Goal: Transaction & Acquisition: Obtain resource

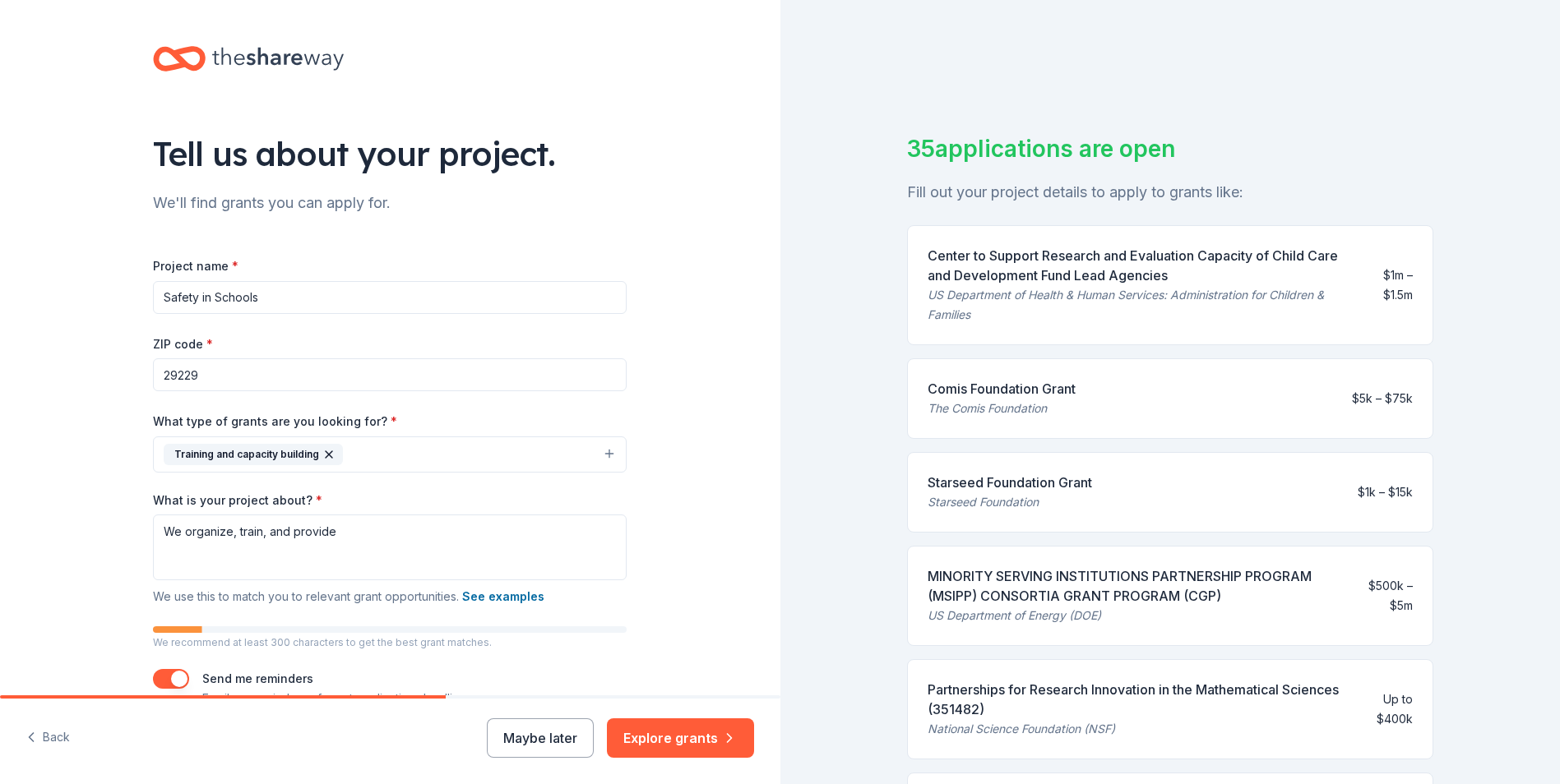
scroll to position [246, 0]
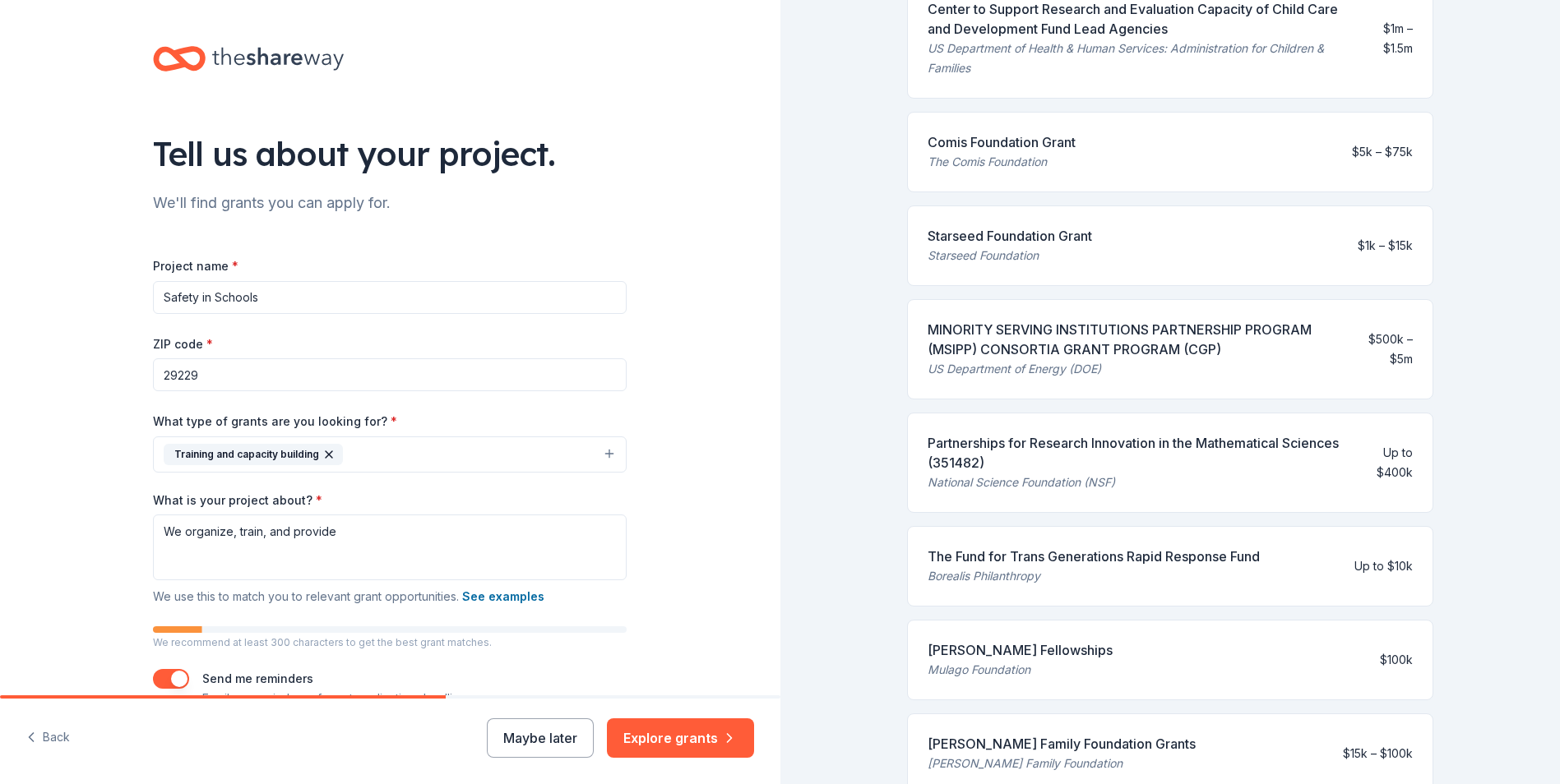
click at [371, 540] on textarea "We organize, train, and provide" at bounding box center [390, 547] width 474 height 66
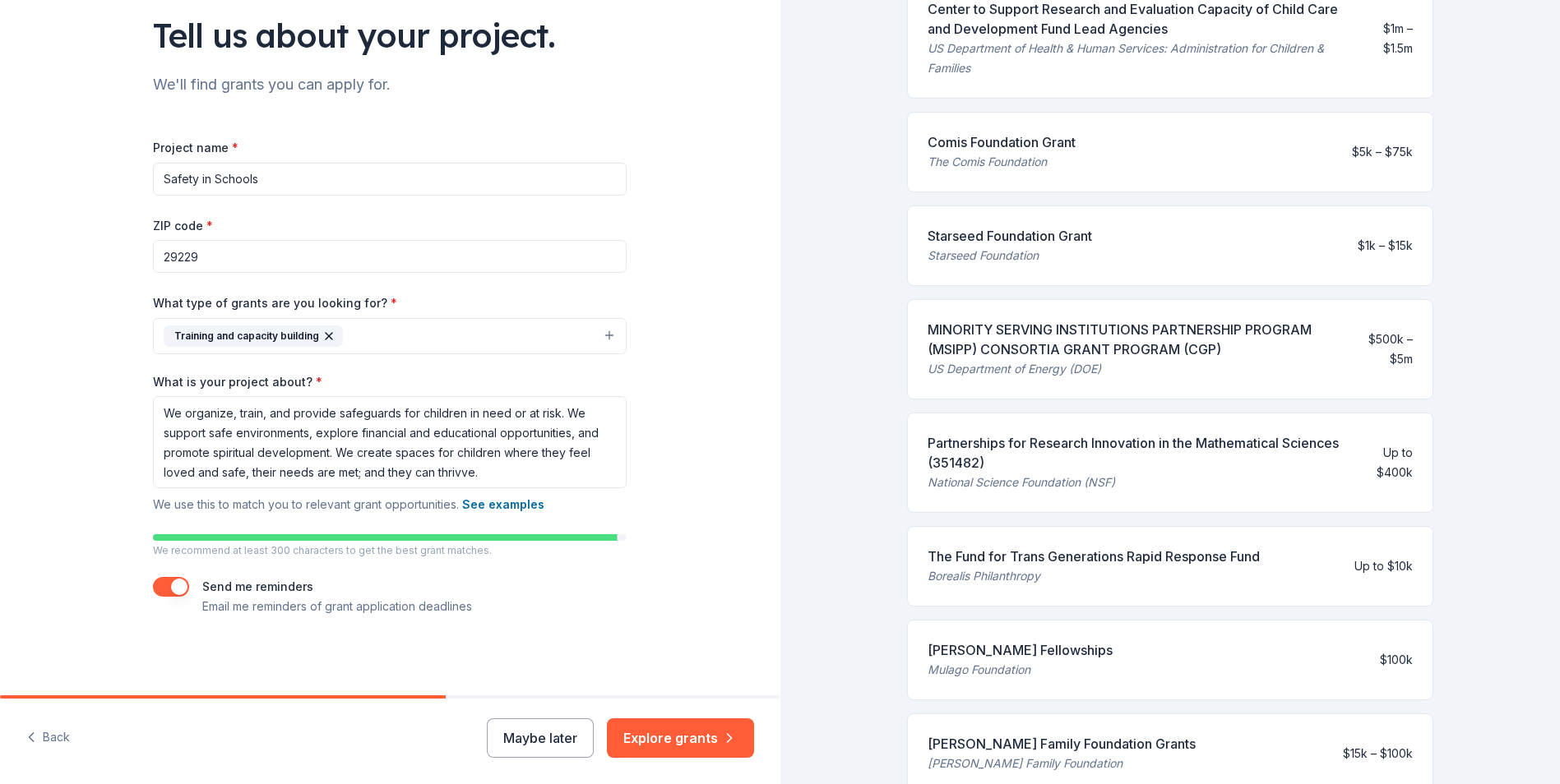
scroll to position [20, 0]
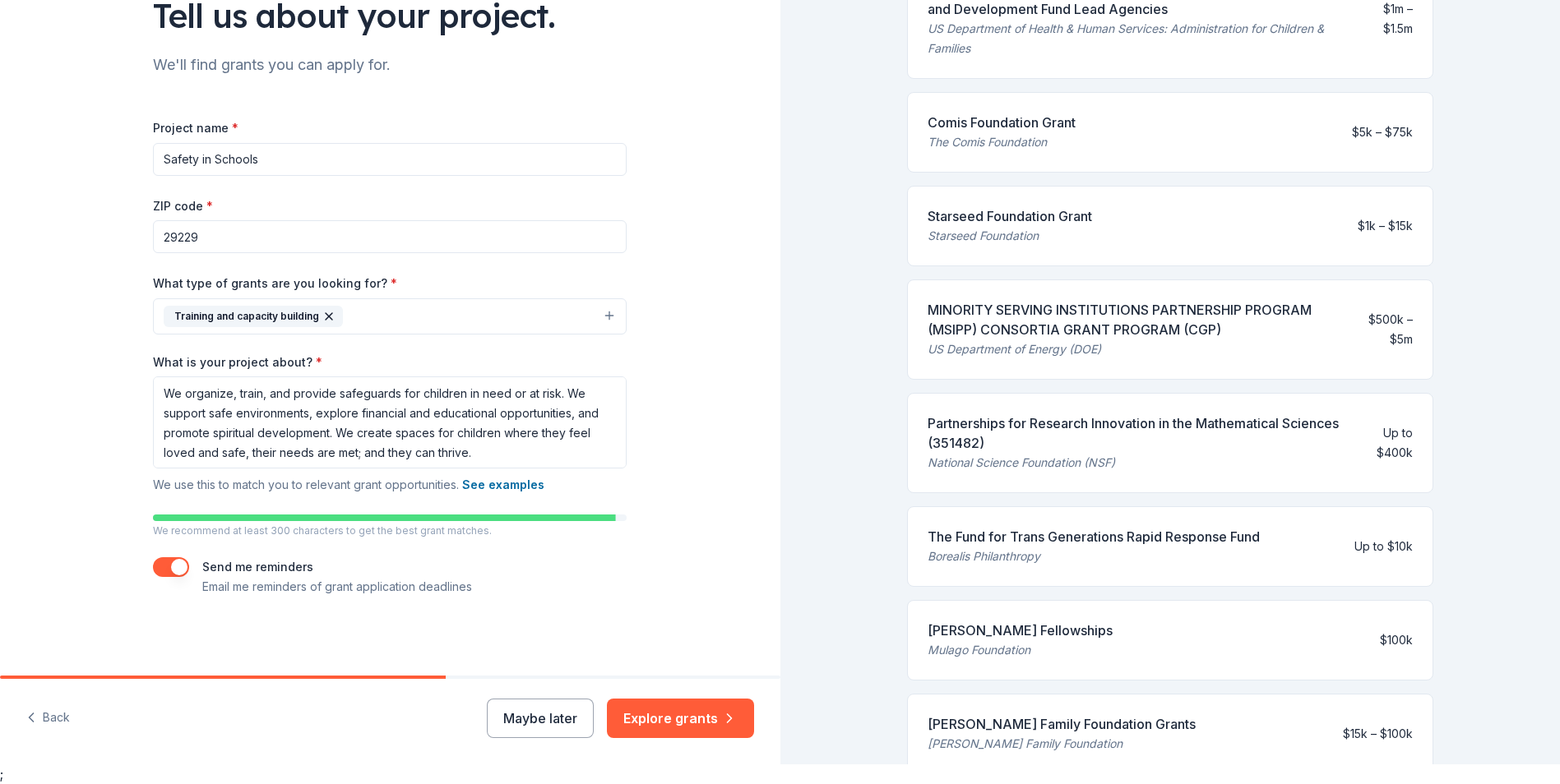
click at [236, 457] on textarea "We organize, train, and provide safeguards for children in need or at risk. We …" at bounding box center [390, 422] width 474 height 92
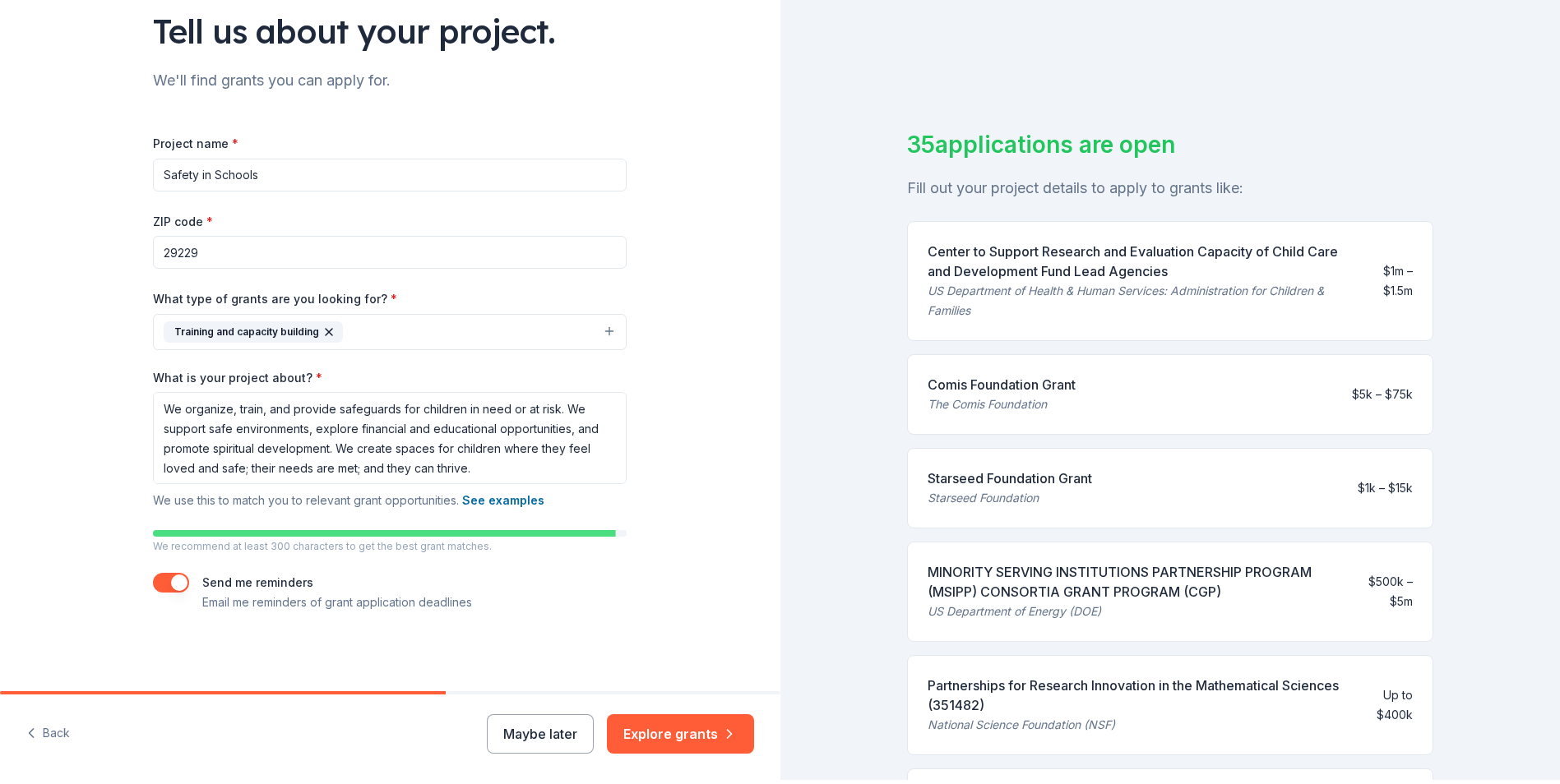
scroll to position [0, 0]
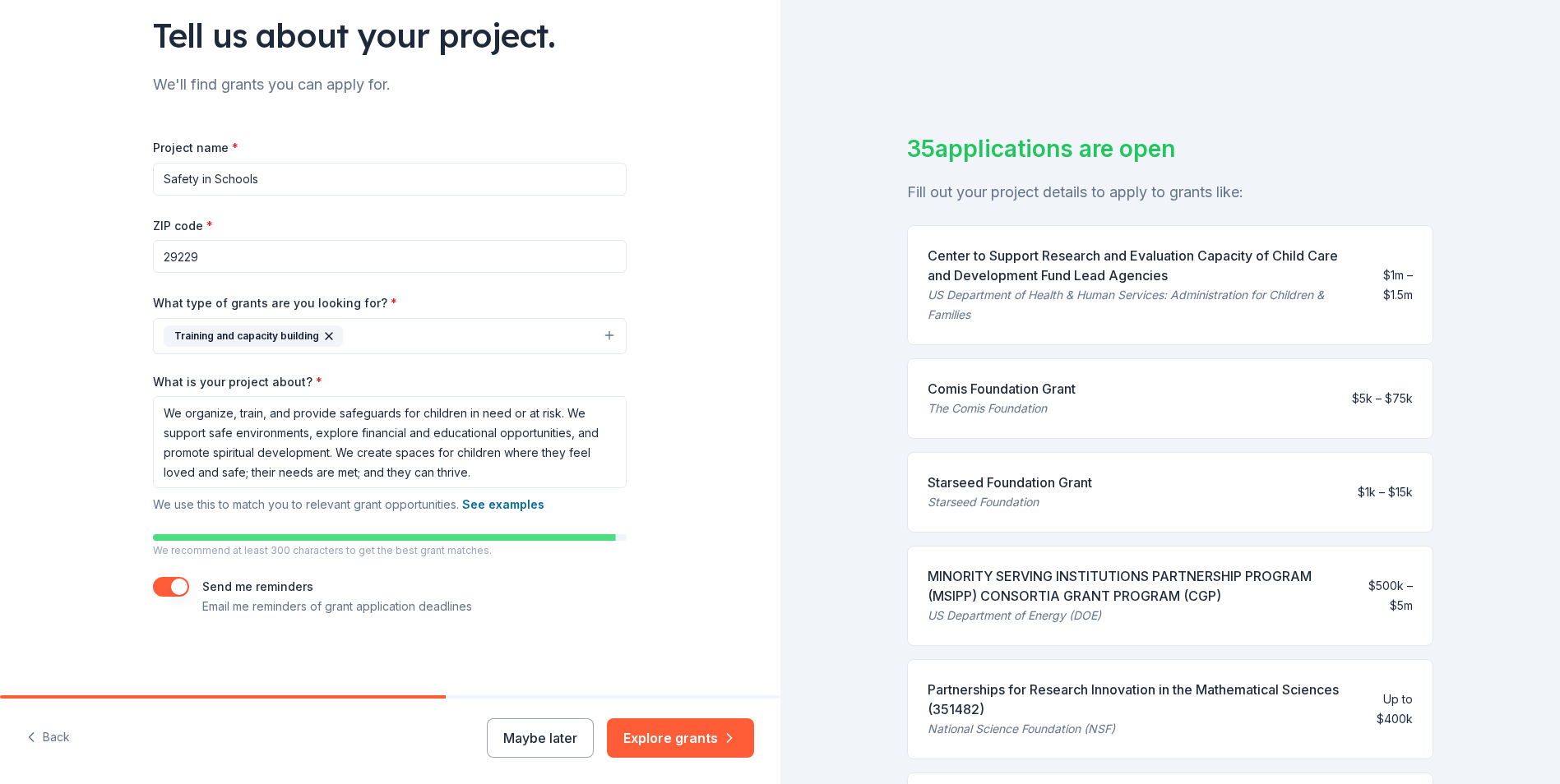
type textarea "We organize, train, and provide safeguards for children in need or at risk. We …"
click at [547, 599] on div "Send me reminders Email me reminders of grant application deadlines" at bounding box center [390, 596] width 474 height 39
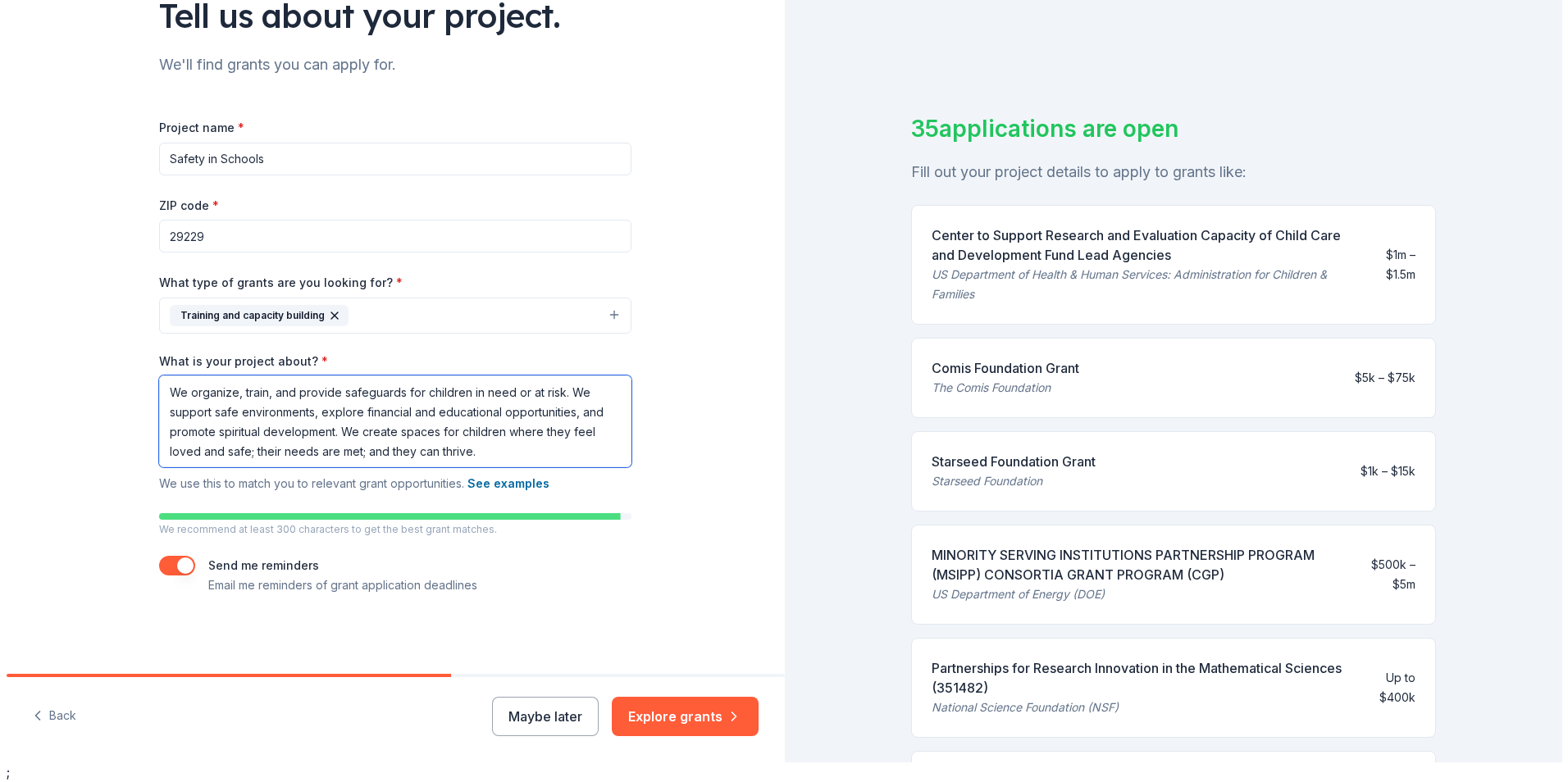
scroll to position [2, 0]
click at [493, 476] on button "See examples" at bounding box center [502, 483] width 82 height 20
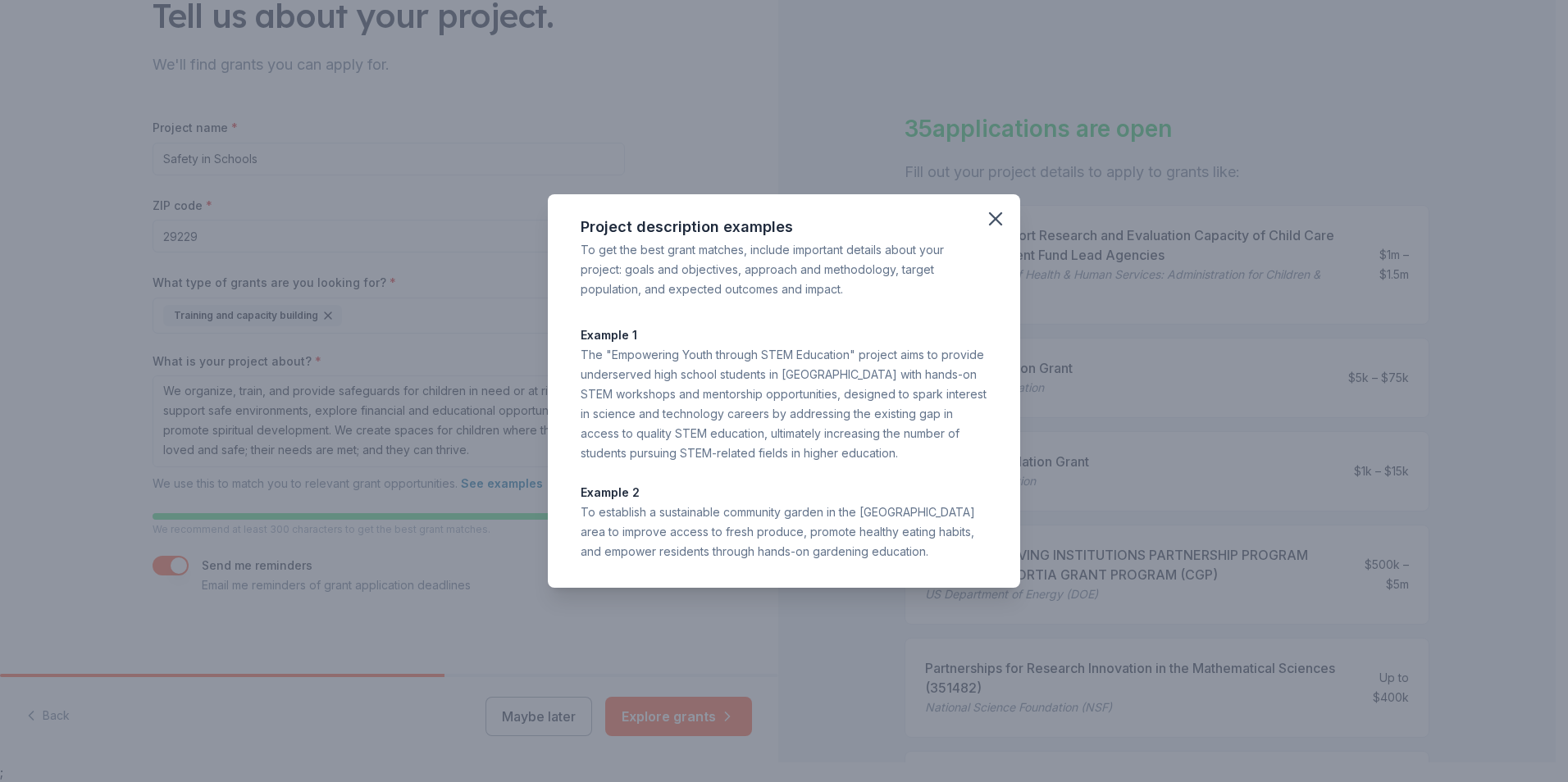
click at [609, 608] on div "Project description examples To get the best grant matches, include important d…" at bounding box center [784, 391] width 1568 height 782
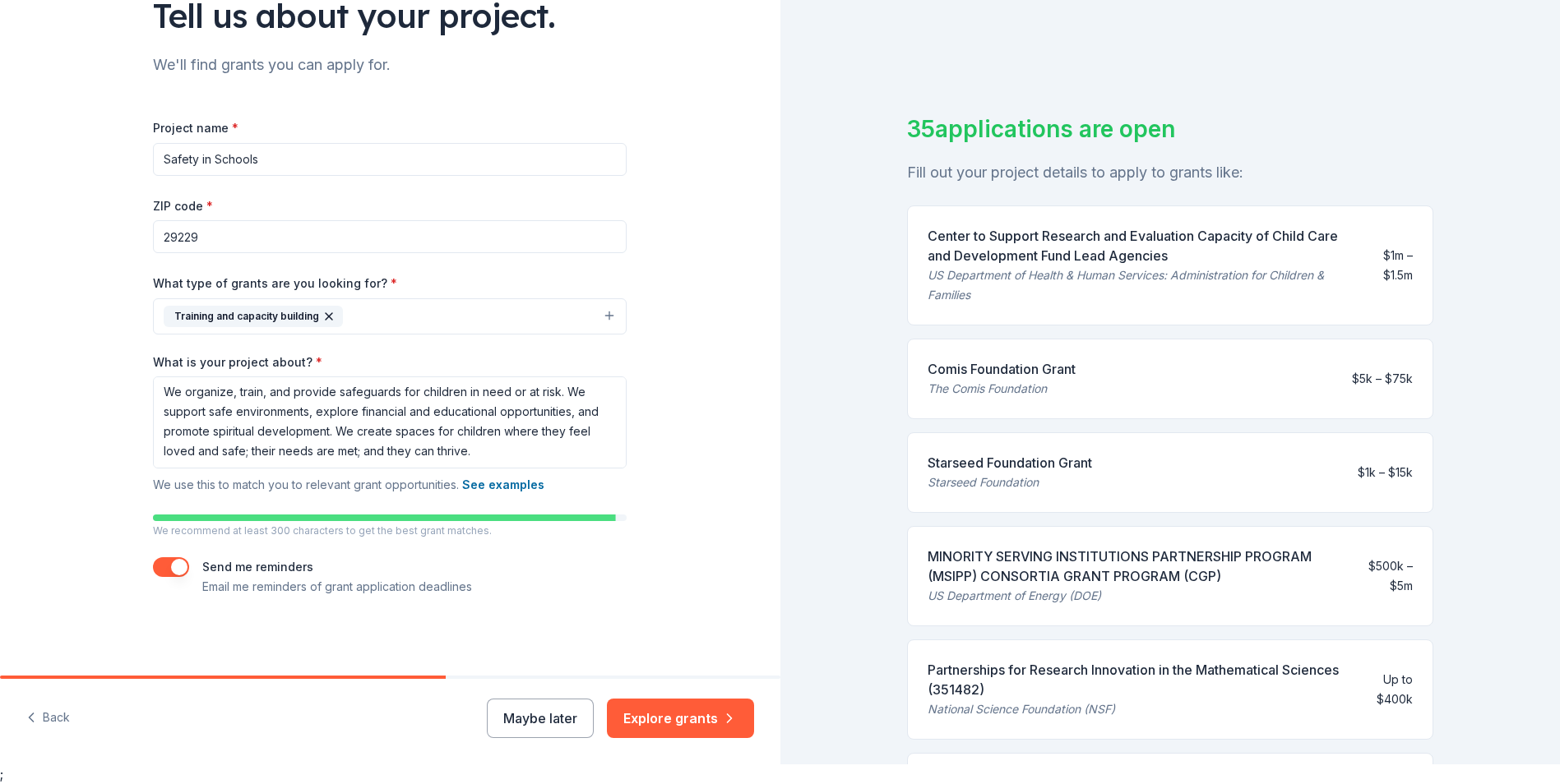
click at [189, 160] on input "Safety in Schools" at bounding box center [390, 159] width 474 height 32
click at [200, 162] on input "Safe in Schools" at bounding box center [390, 159] width 474 height 32
click at [242, 151] on input "Safe Schools" at bounding box center [390, 159] width 474 height 32
type input "Safe Spaces"
click at [605, 314] on button "Training and capacity building" at bounding box center [390, 316] width 474 height 36
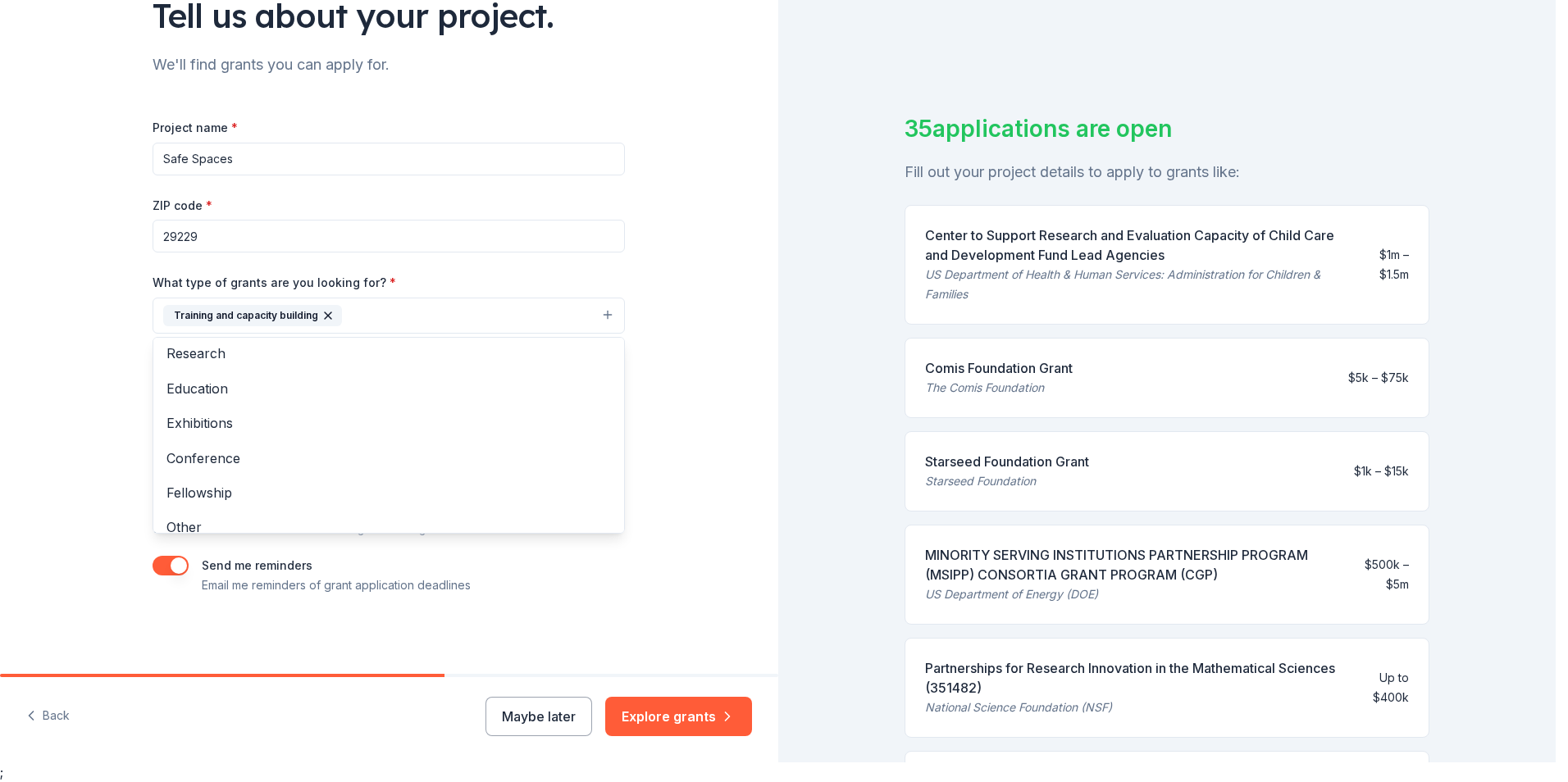
scroll to position [159, 0]
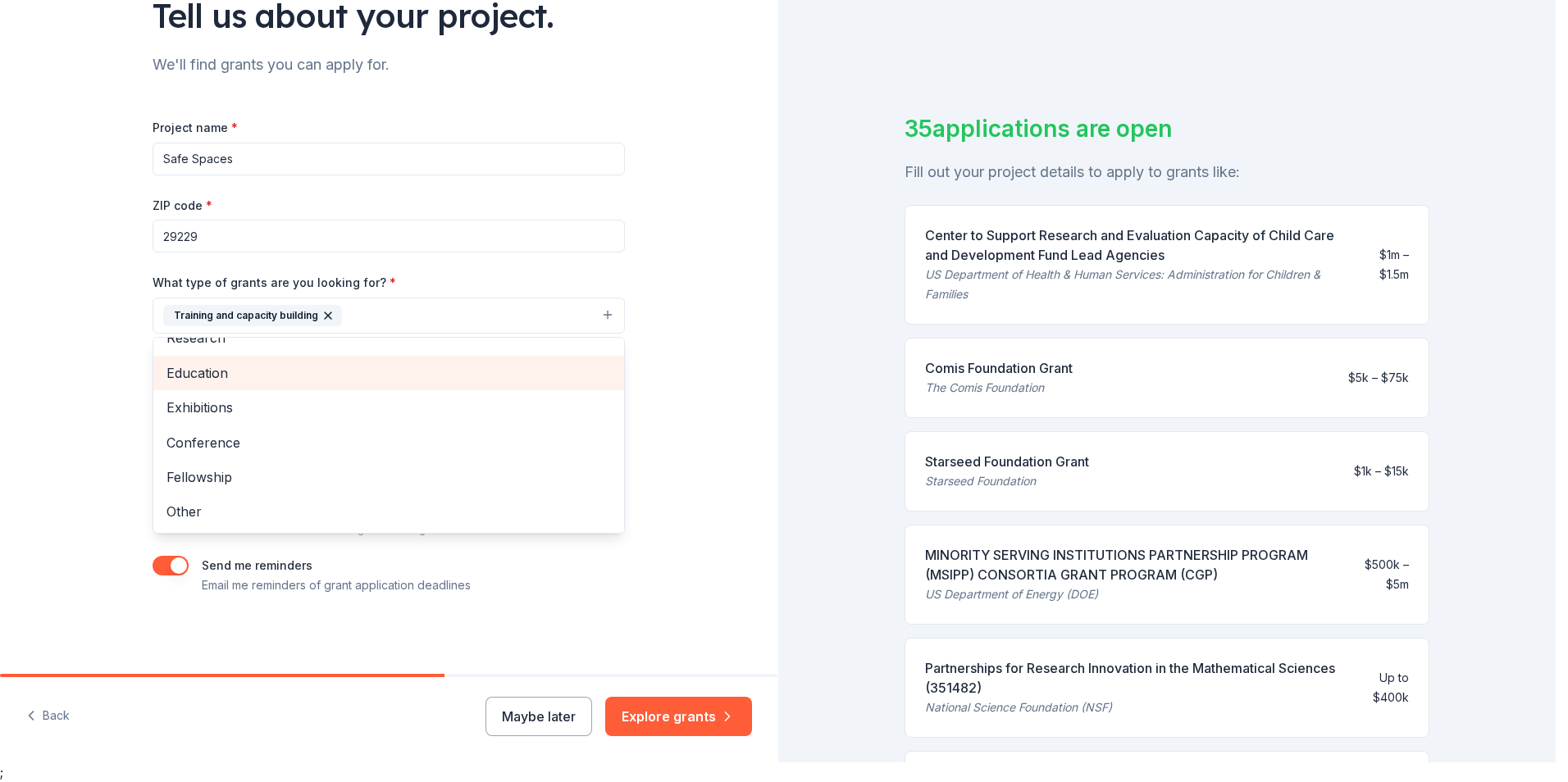
click at [236, 363] on span "Education" at bounding box center [389, 372] width 444 height 21
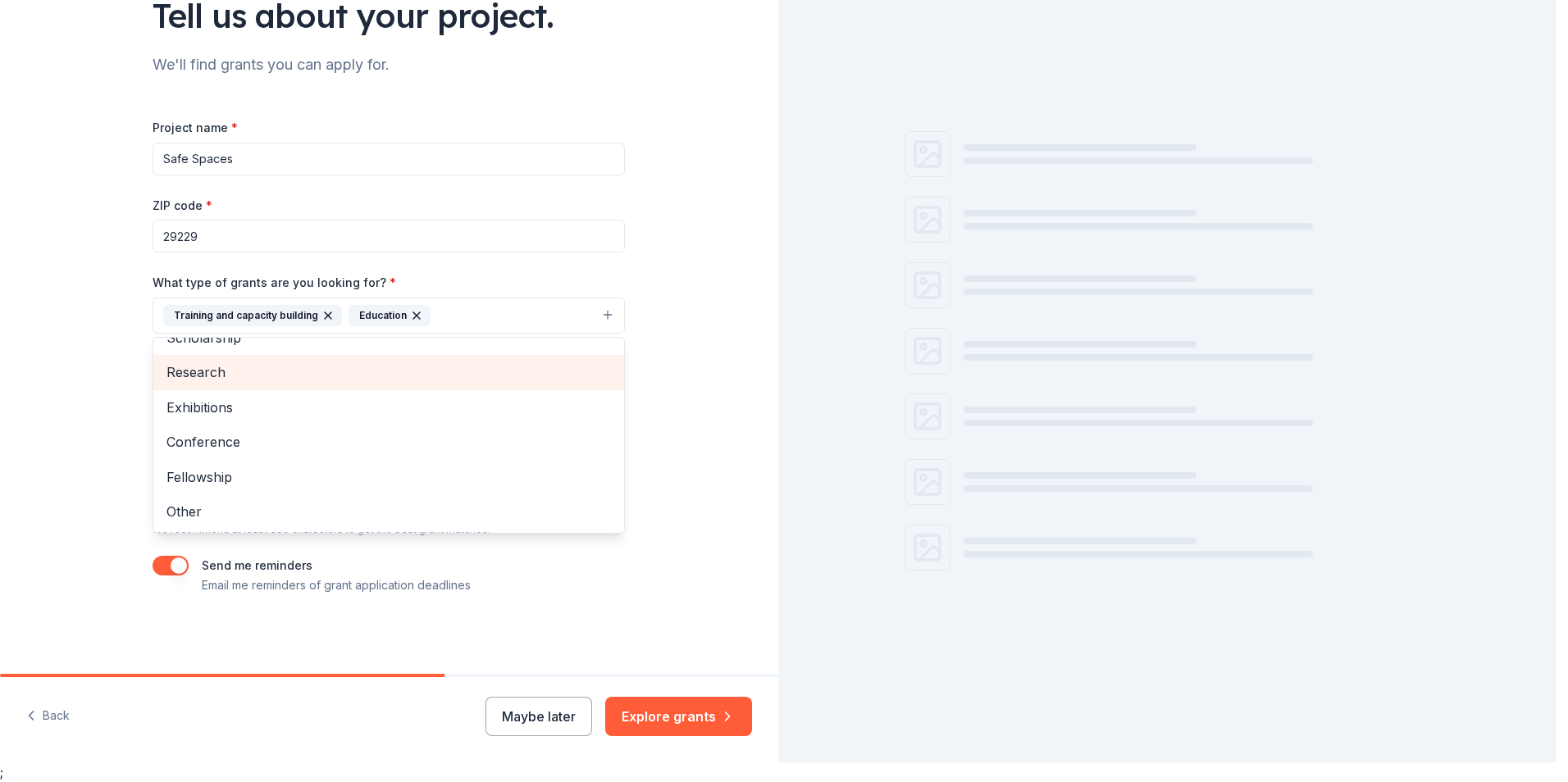
scroll to position [125, 0]
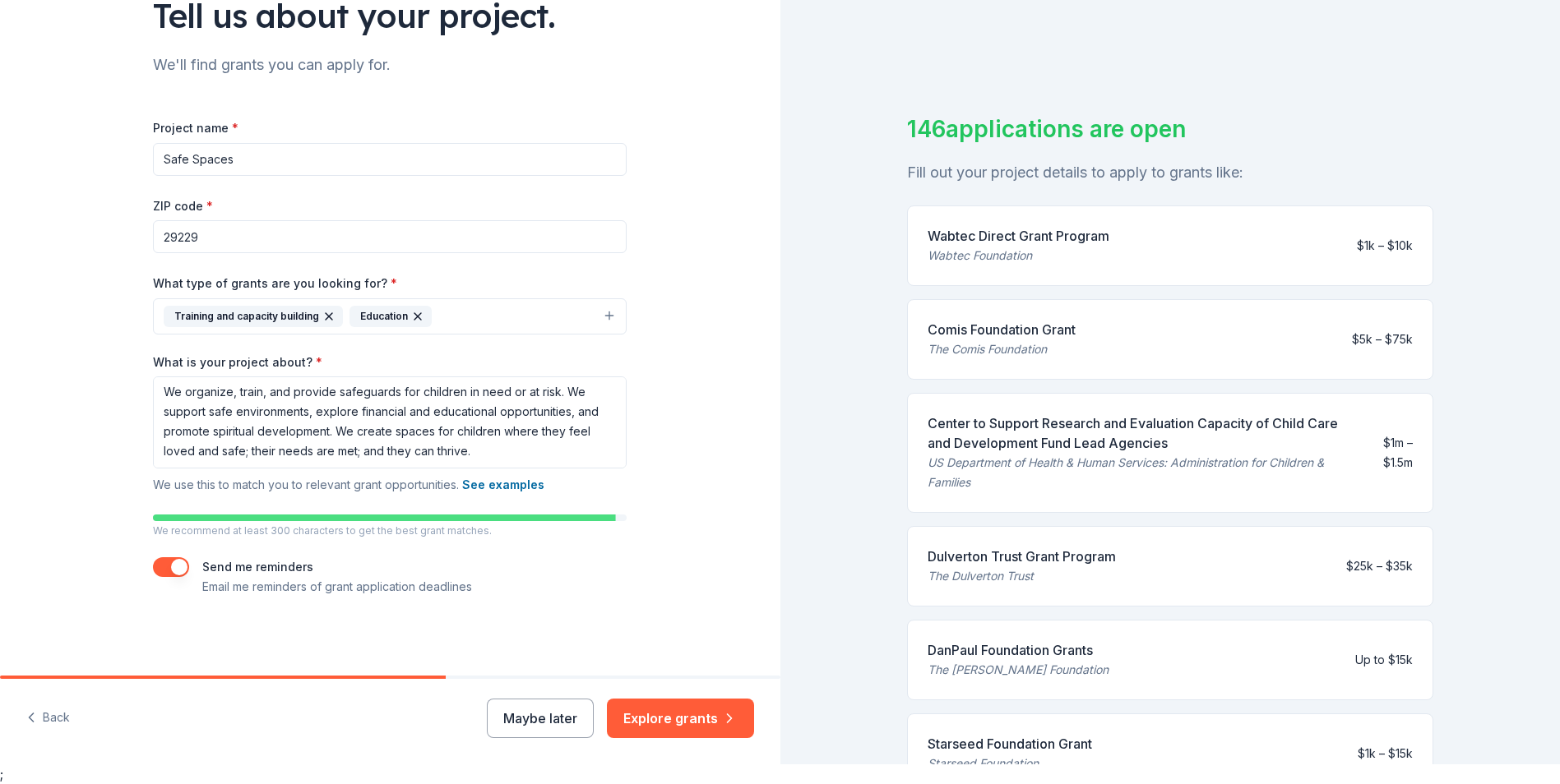
click at [328, 319] on icon "button" at bounding box center [329, 316] width 13 height 13
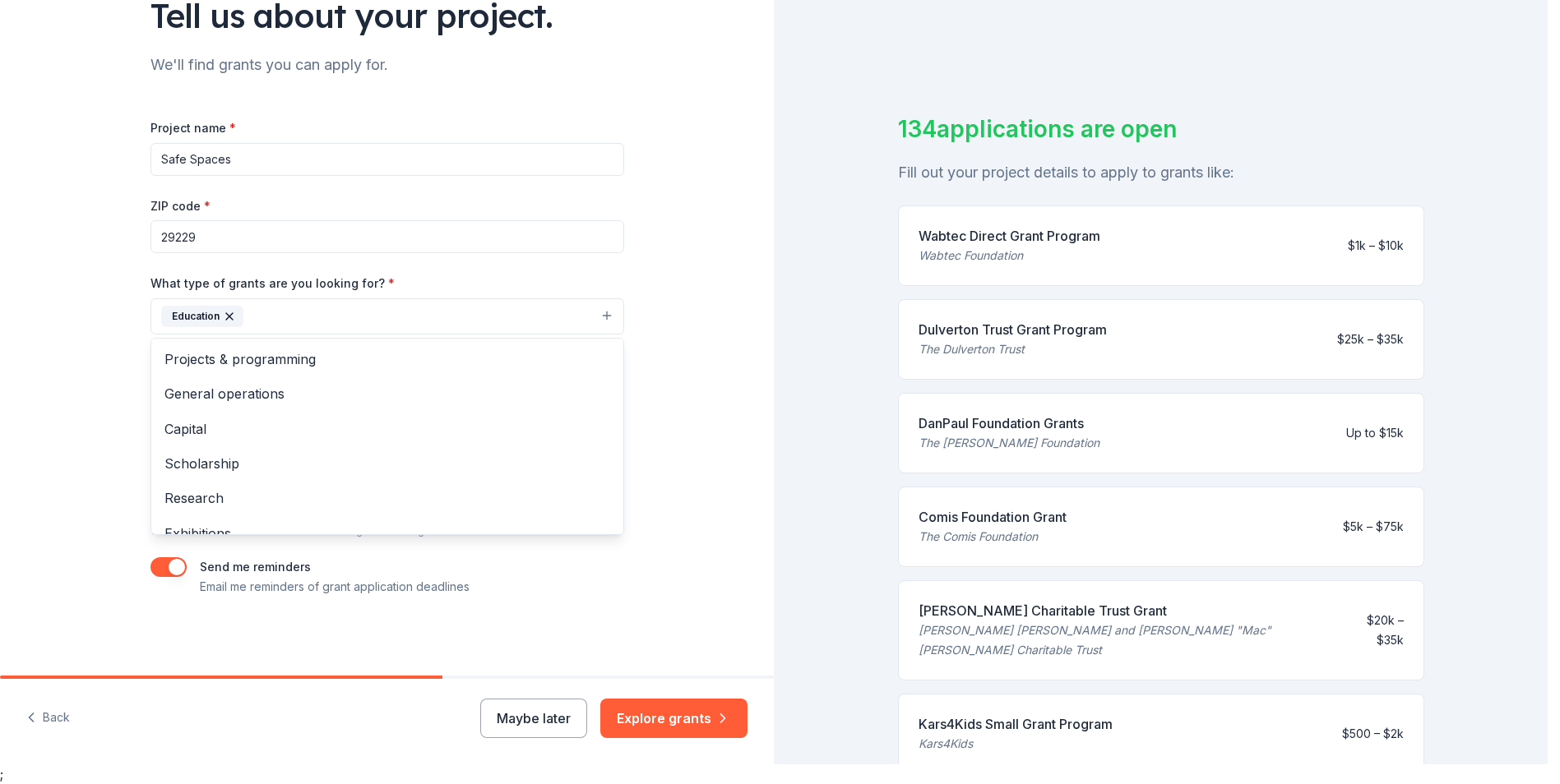
click at [605, 315] on button "Education" at bounding box center [387, 316] width 474 height 36
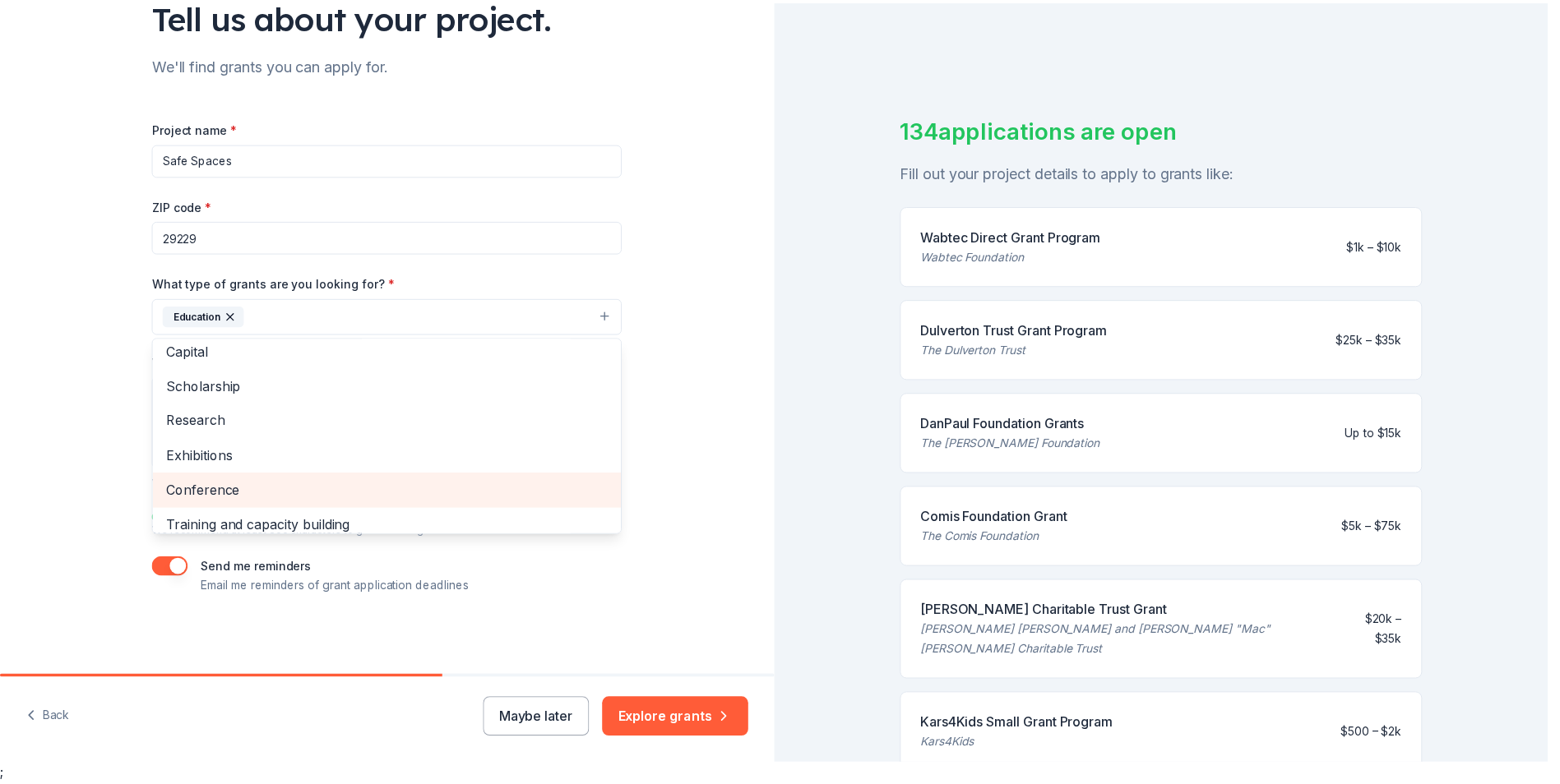
scroll to position [0, 0]
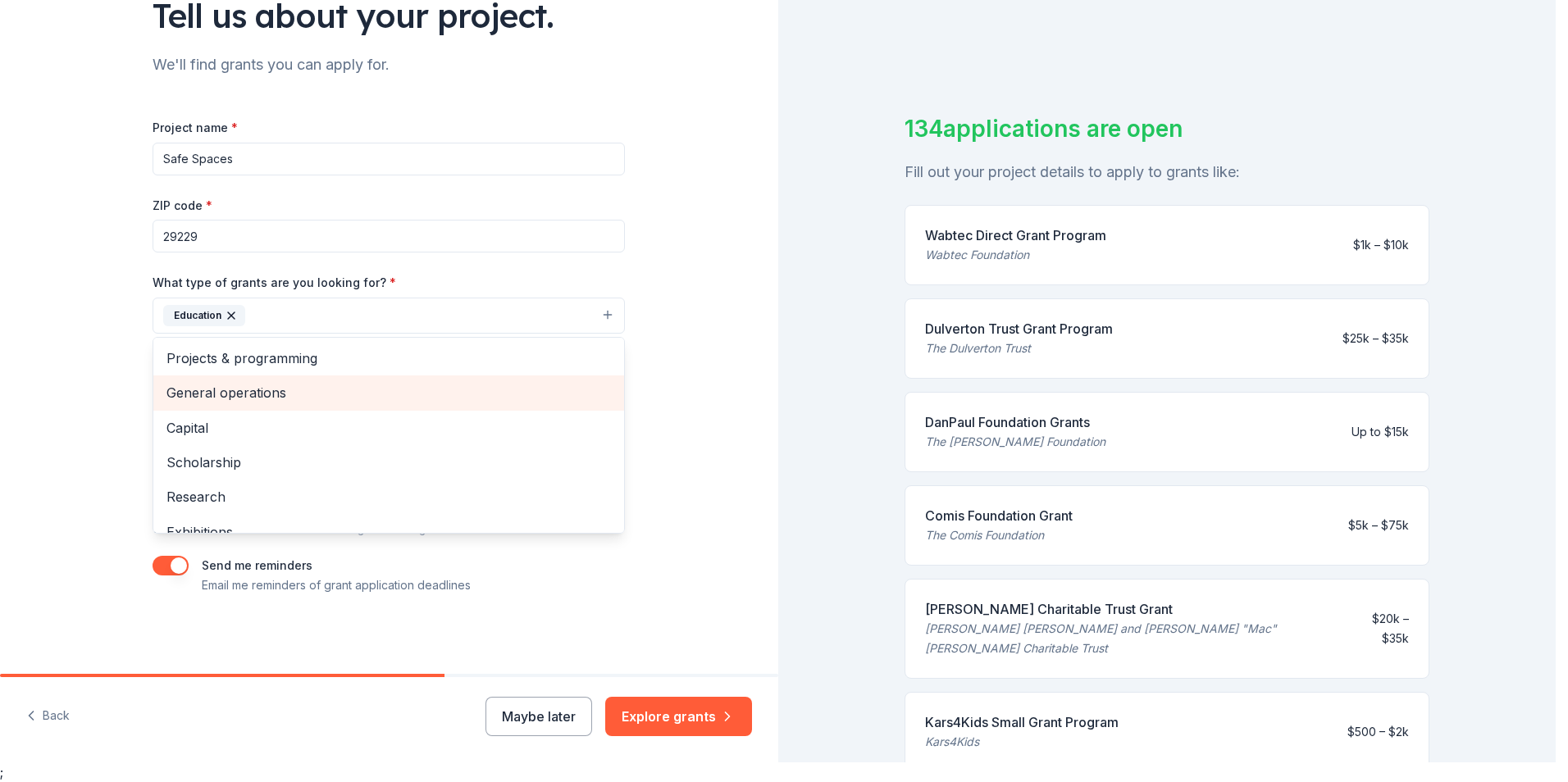
click at [261, 394] on span "General operations" at bounding box center [389, 392] width 444 height 21
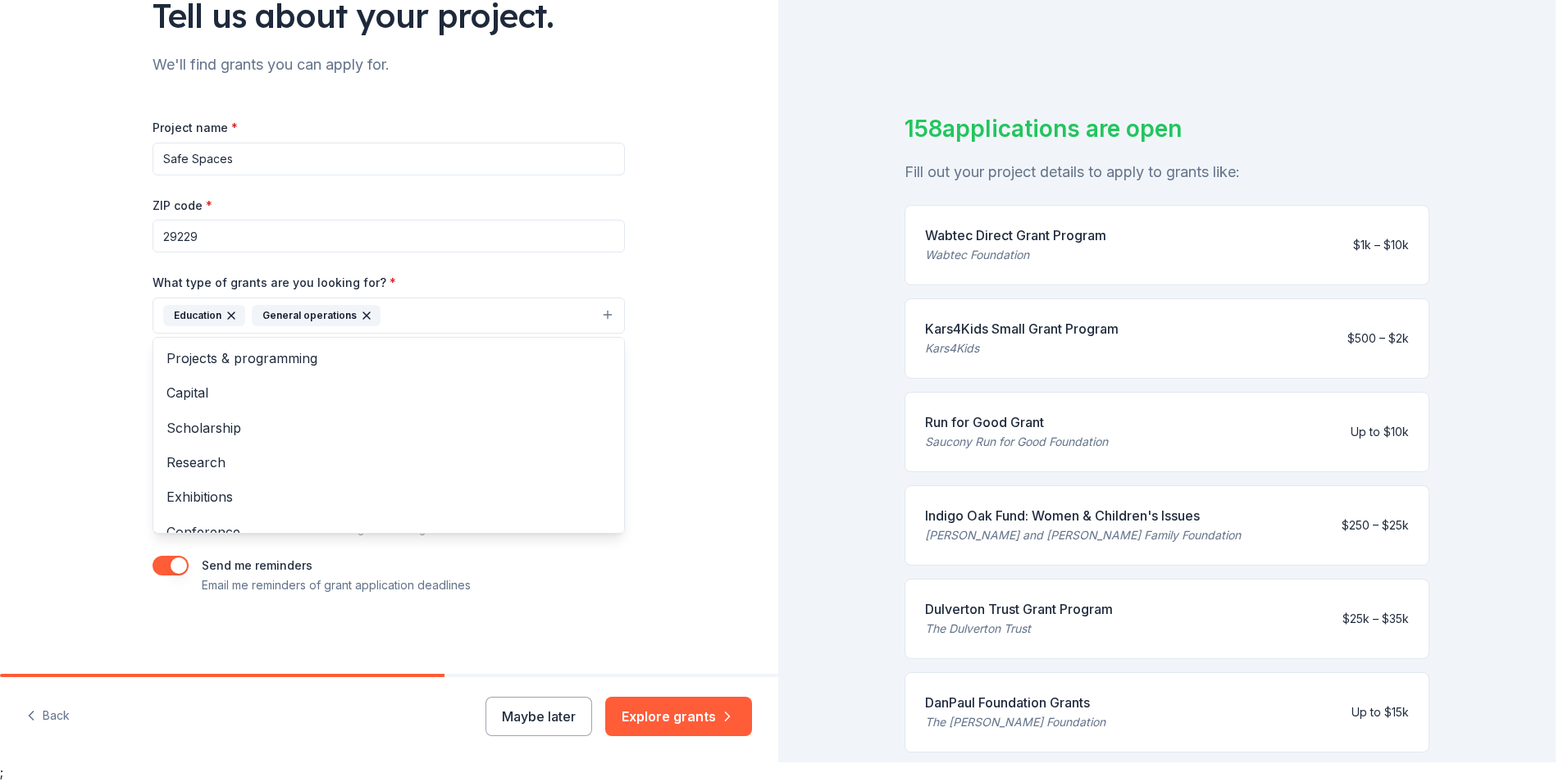
click at [712, 451] on div "Tell us about your project. We'll find grants you can apply for. Project name *…" at bounding box center [389, 268] width 778 height 812
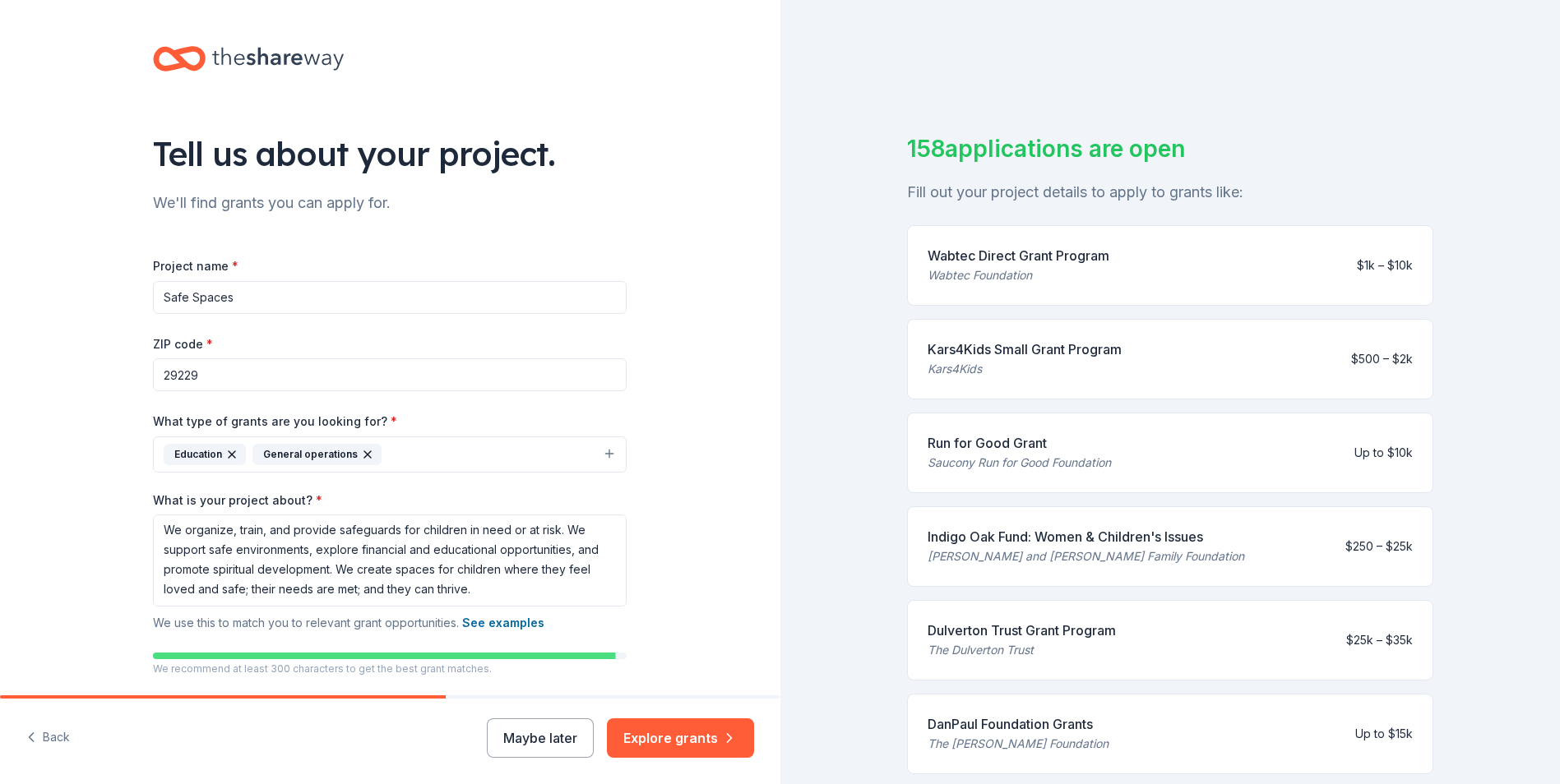
click at [947, 371] on div "Kars4Kids" at bounding box center [1024, 369] width 194 height 20
click at [981, 345] on div "Kars4Kids Small Grant Program" at bounding box center [1024, 349] width 194 height 20
click at [710, 740] on button "Explore grants" at bounding box center [680, 737] width 147 height 39
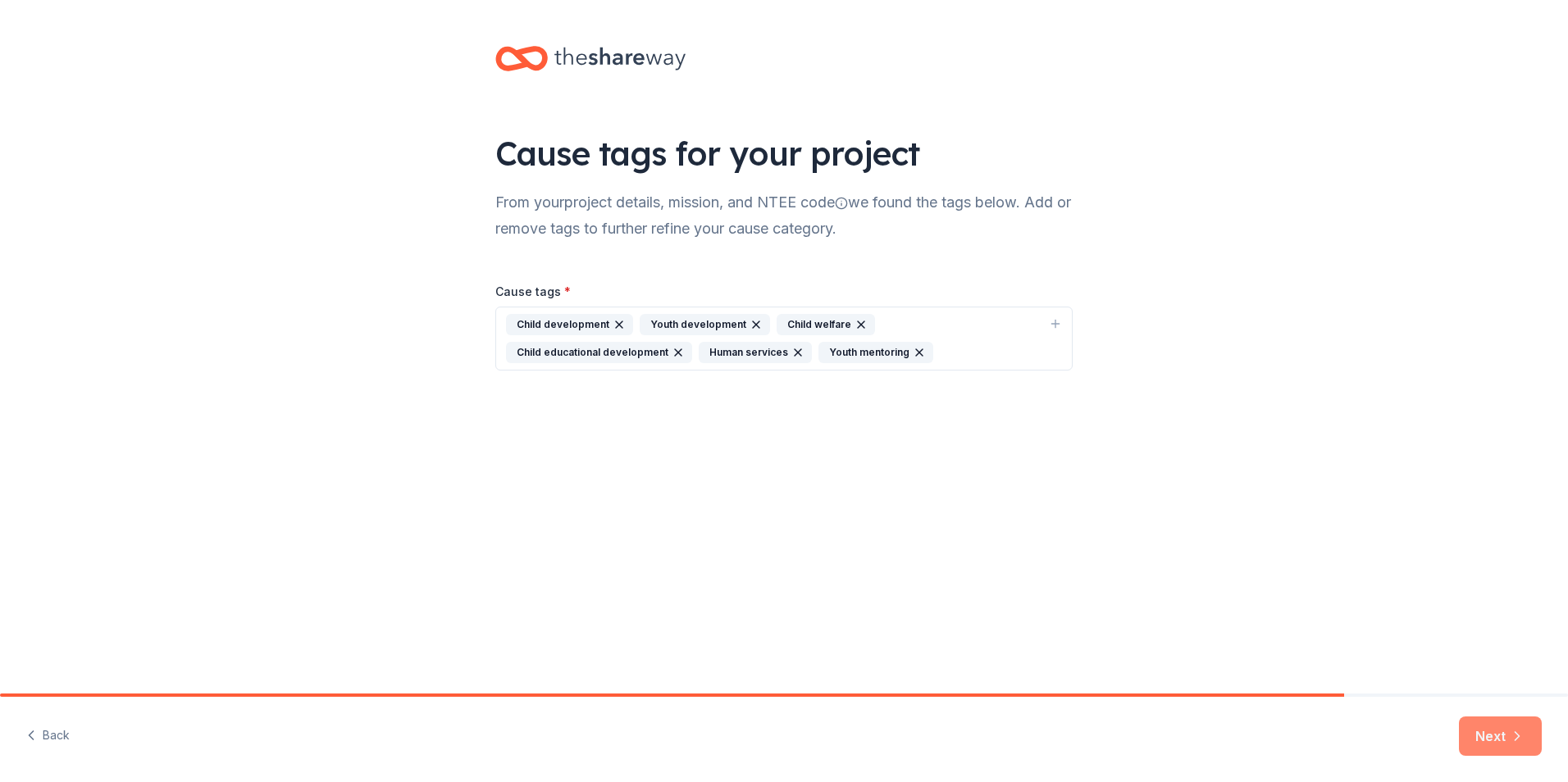
click at [1484, 720] on button "Next" at bounding box center [1499, 735] width 83 height 39
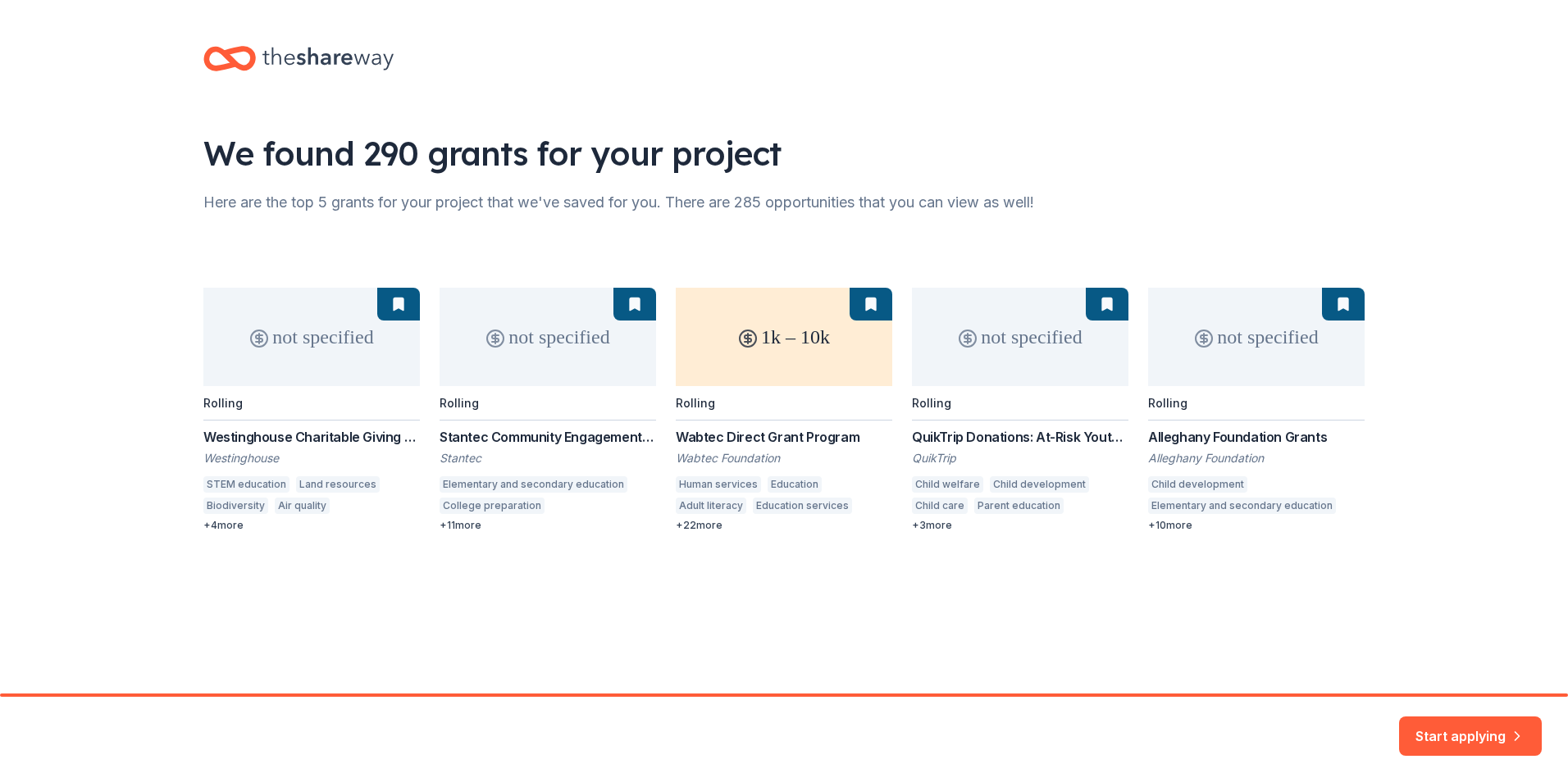
click at [362, 600] on div "We found 290 grants for your project Here are the top 5 grants for your project…" at bounding box center [784, 305] width 1214 height 611
click at [398, 292] on div "not specified Rolling Westinghouse Charitable Giving Program Westinghouse STEM …" at bounding box center [783, 410] width 1161 height 244
click at [658, 303] on div "not specified Rolling Westinghouse Charitable Giving Program Westinghouse STEM …" at bounding box center [783, 410] width 1161 height 244
click at [834, 358] on div "not specified Rolling Westinghouse Charitable Giving Program Westinghouse STEM …" at bounding box center [783, 410] width 1161 height 244
click at [878, 303] on div "not specified Rolling Westinghouse Charitable Giving Program Westinghouse STEM …" at bounding box center [783, 410] width 1161 height 244
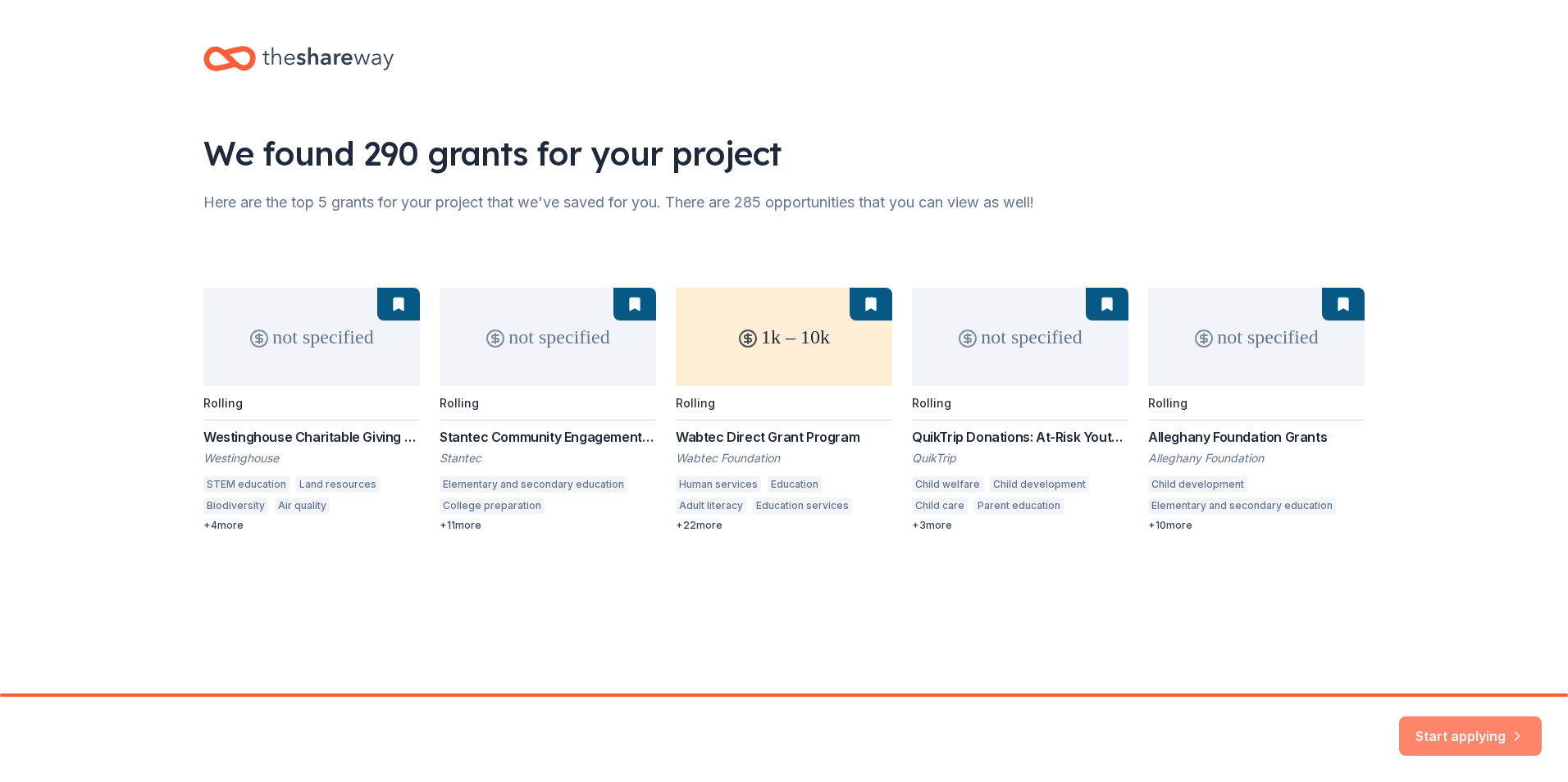
click at [1426, 728] on button "Start applying" at bounding box center [1470, 726] width 143 height 39
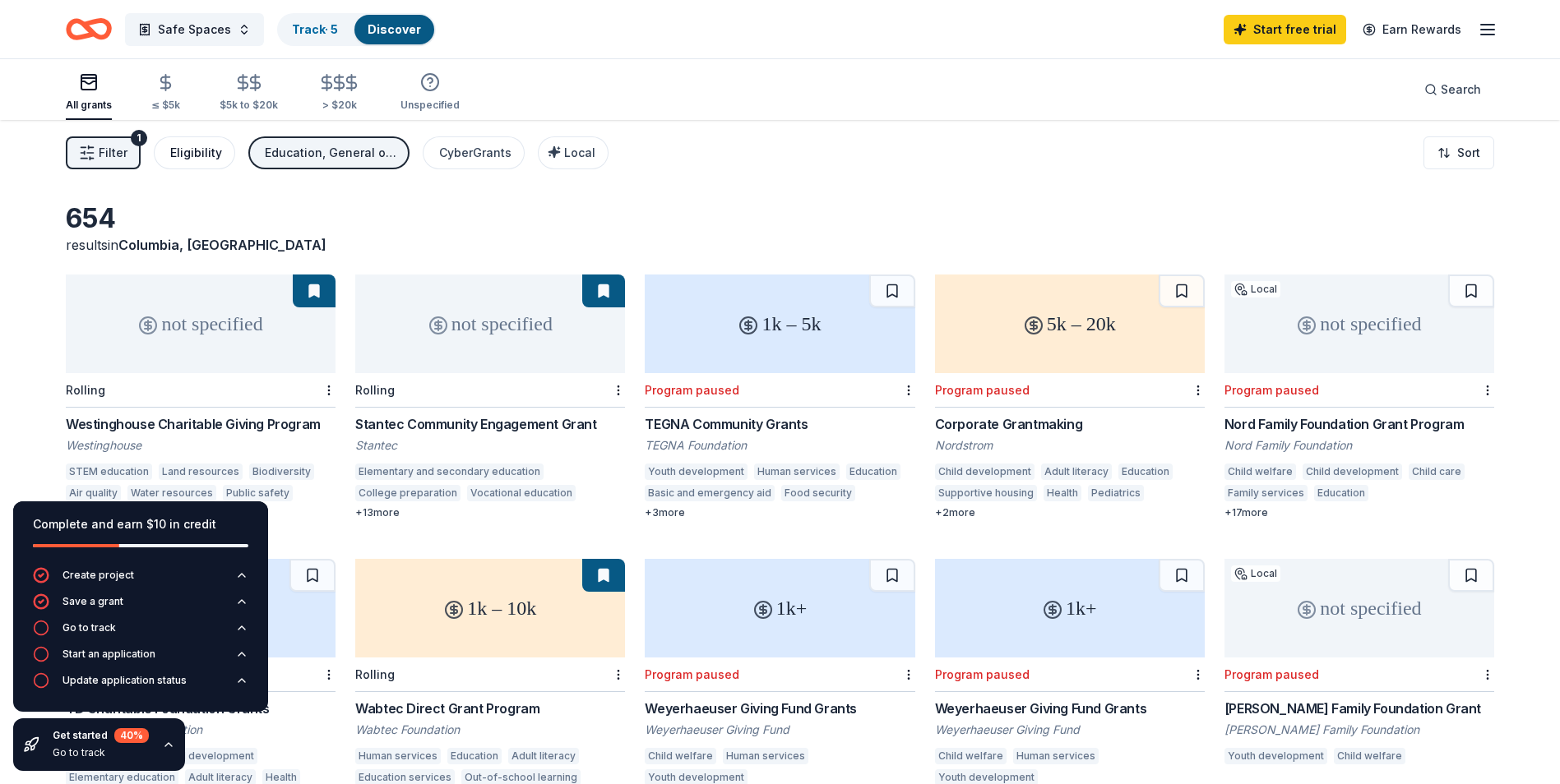
click at [189, 157] on div "Eligibility" at bounding box center [196, 153] width 52 height 20
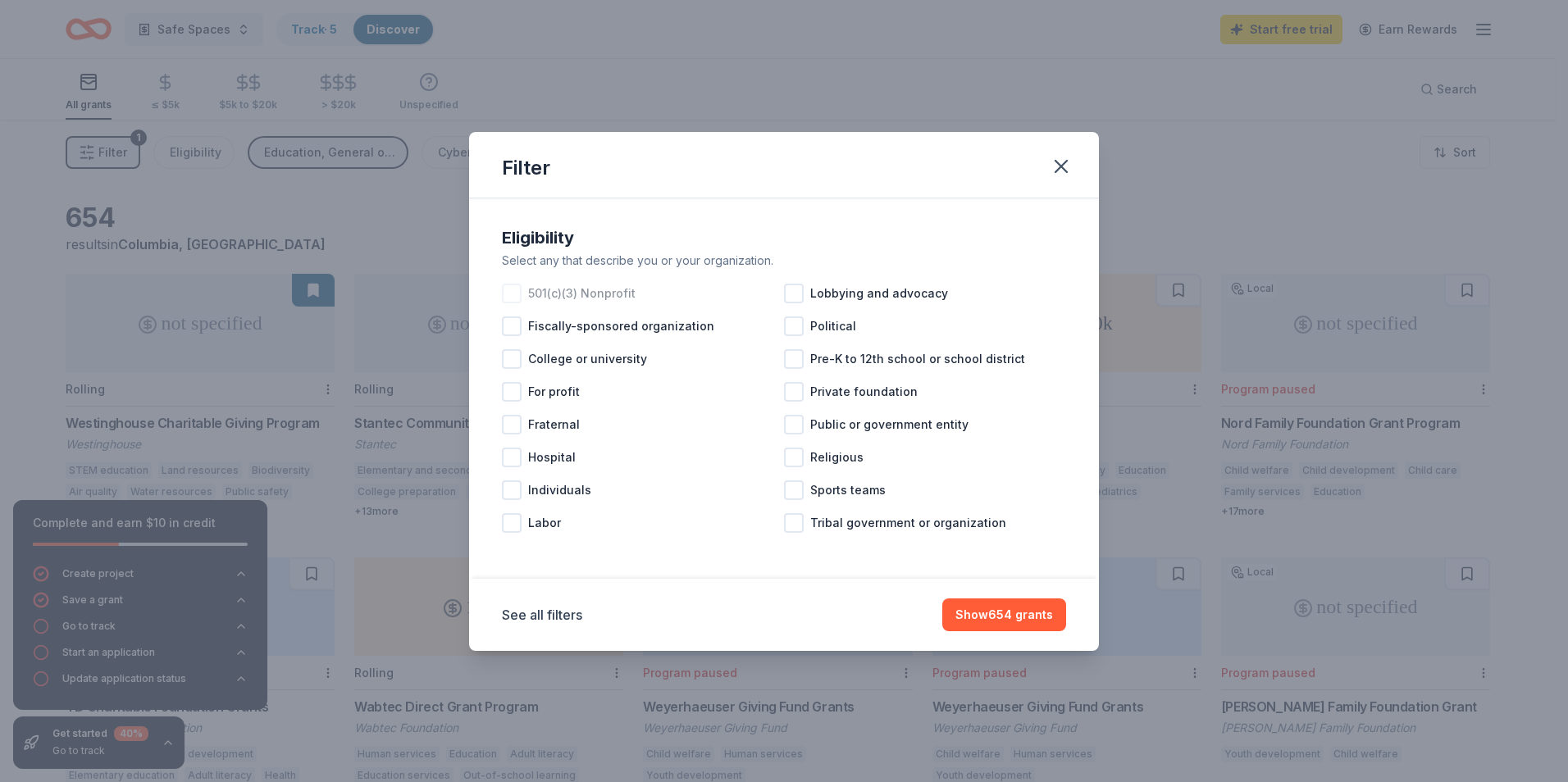
click at [519, 295] on div at bounding box center [512, 293] width 20 height 20
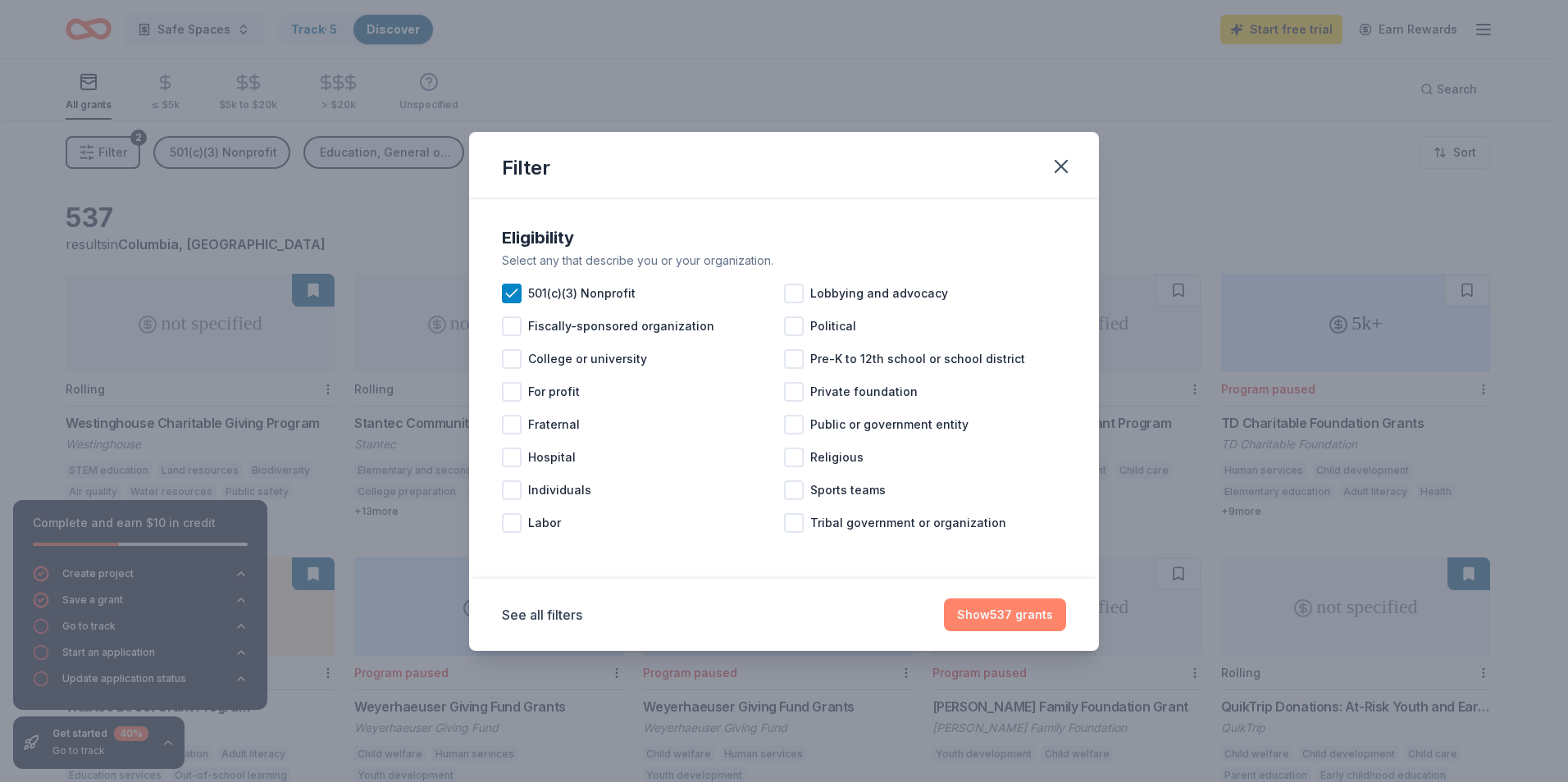
click at [1021, 621] on button "Show 537 grants" at bounding box center [1005, 614] width 122 height 32
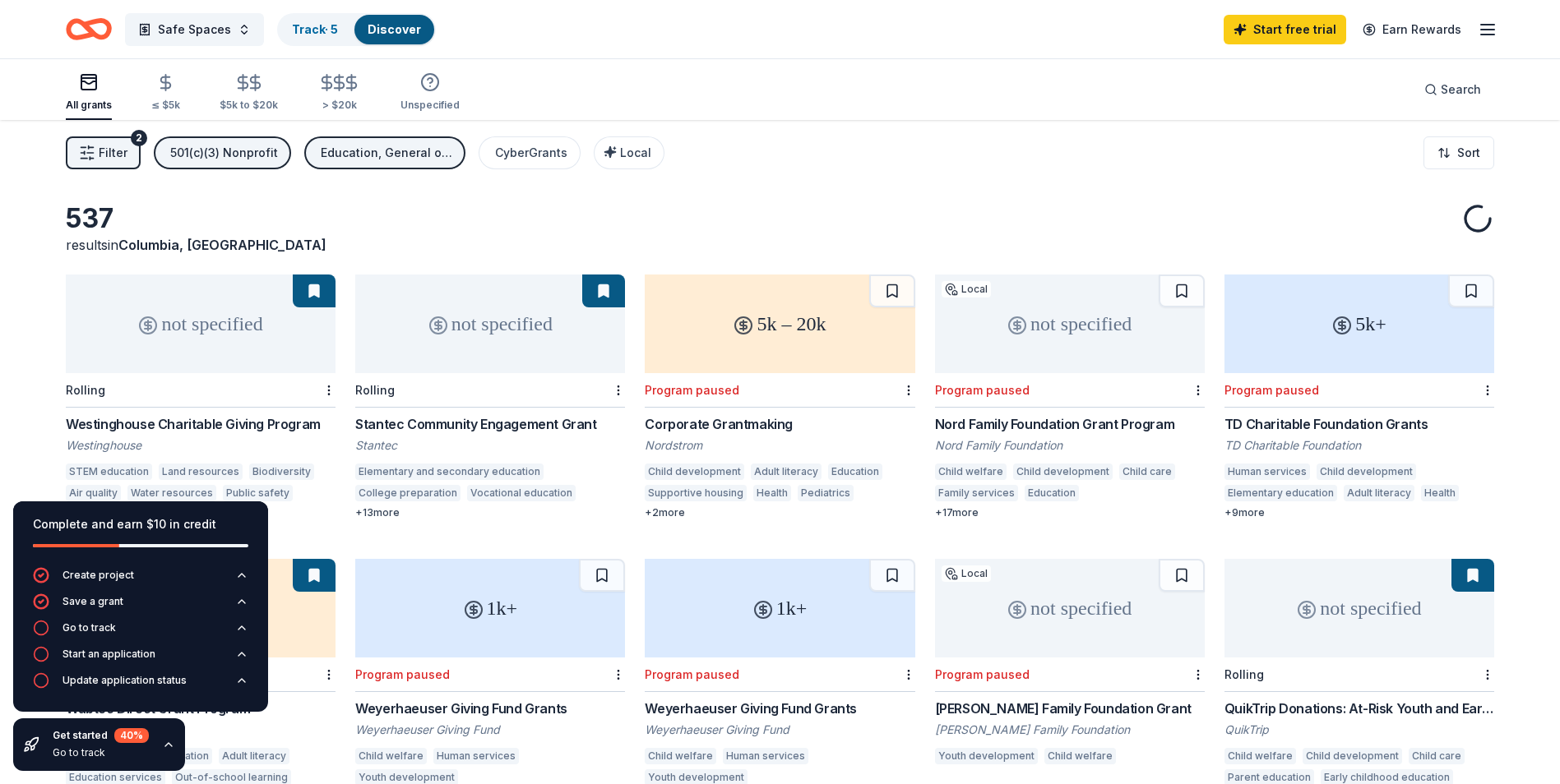
scroll to position [82, 0]
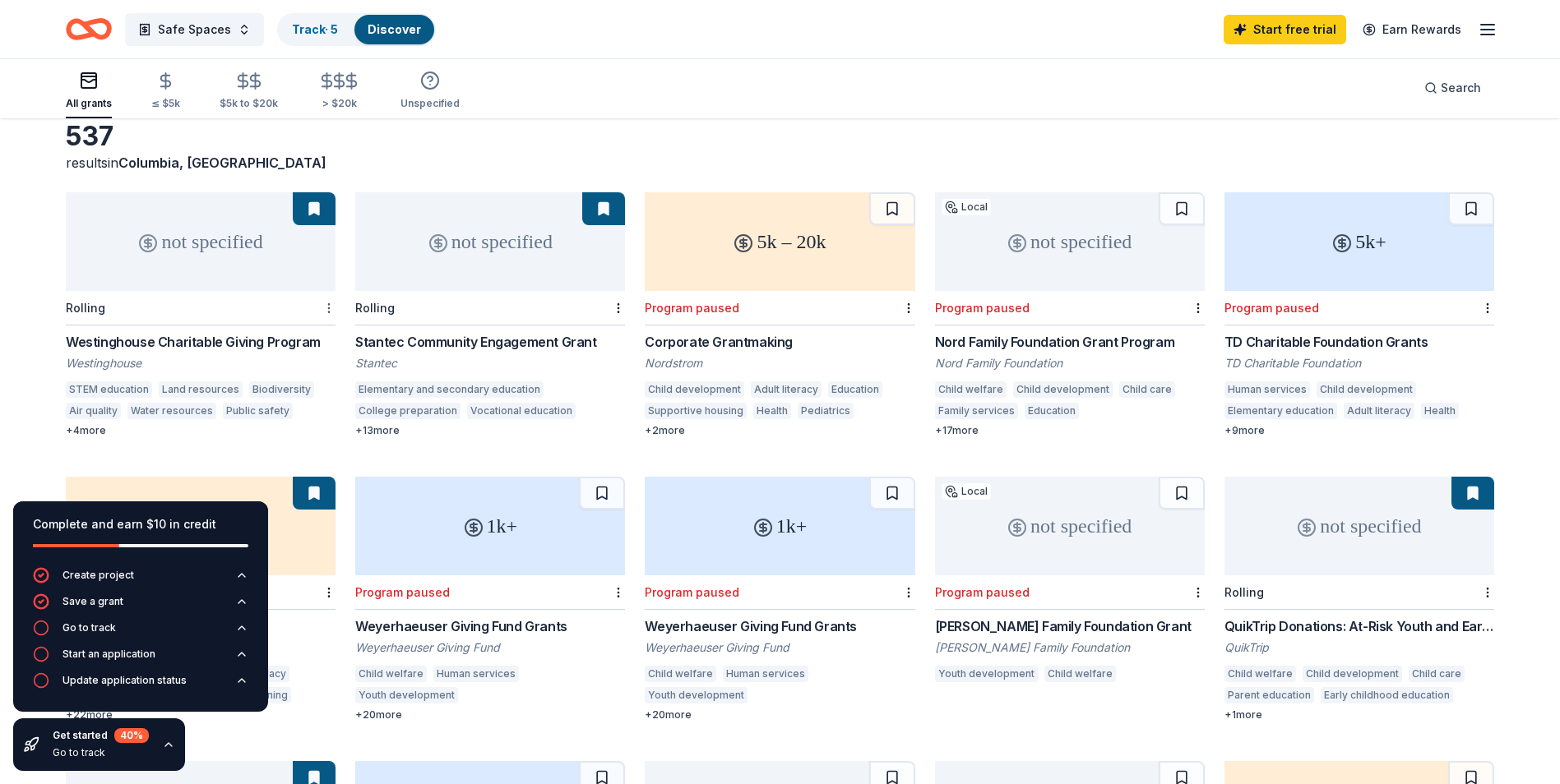
click at [328, 307] on html "Safe Spaces Track · 5 Discover Start free trial Earn Rewards All grants ≤ $5k $…" at bounding box center [780, 309] width 1560 height 784
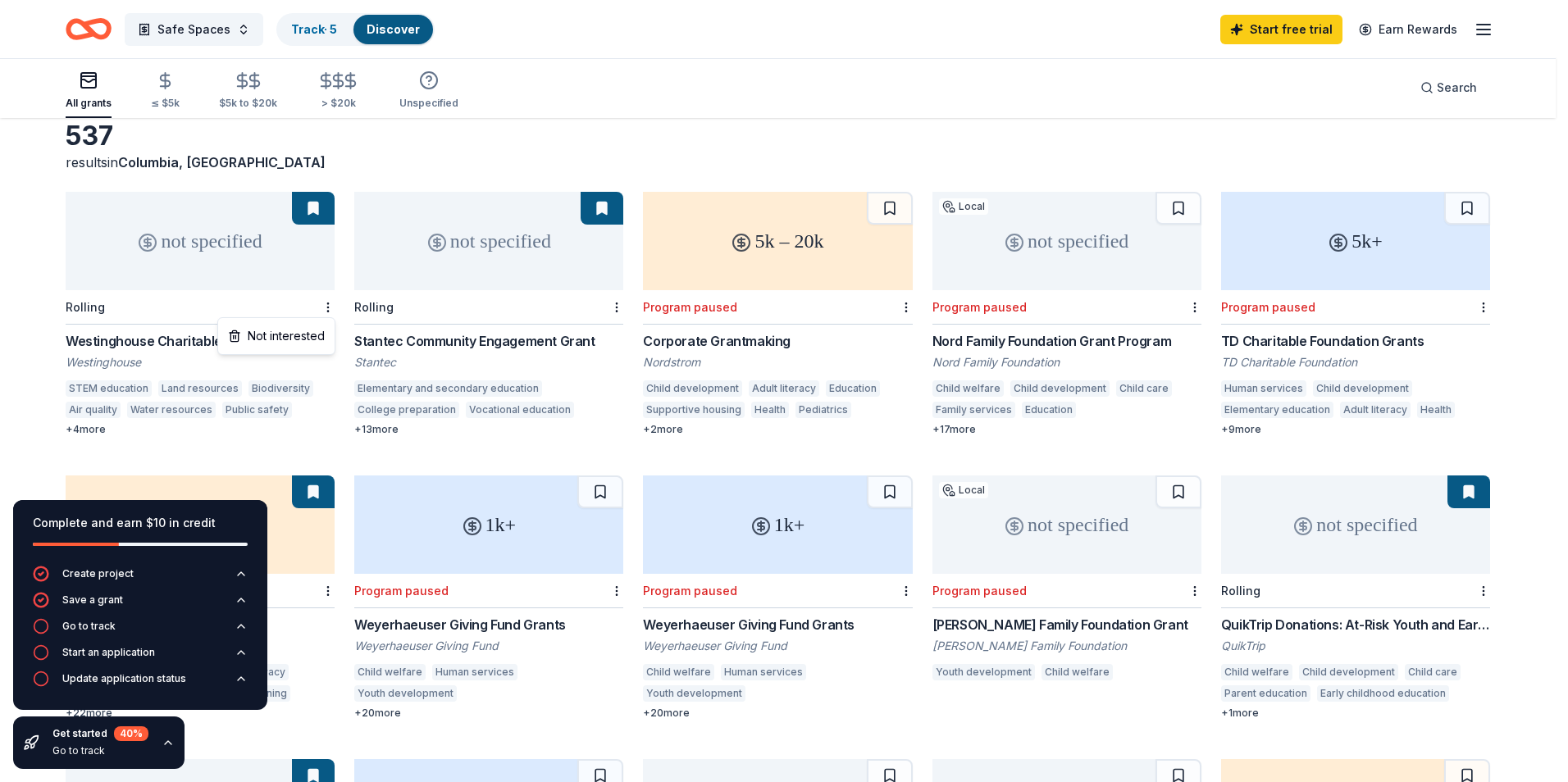
click at [97, 303] on html "Safe Spaces Track · 5 Discover Start free trial Earn Rewards All grants ≤ $5k $…" at bounding box center [784, 309] width 1568 height 782
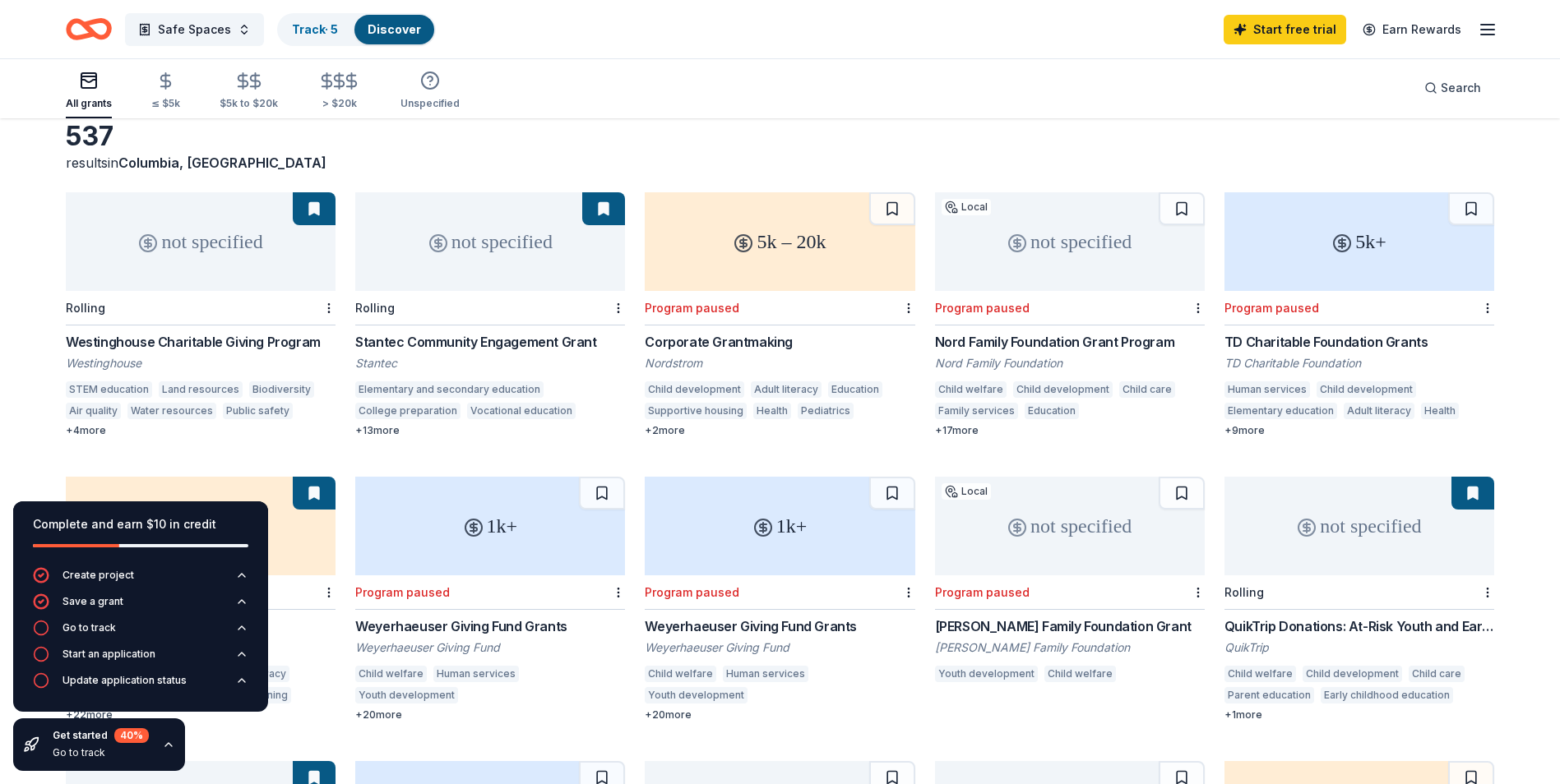
click at [97, 306] on div "Rolling" at bounding box center [85, 307] width 39 height 14
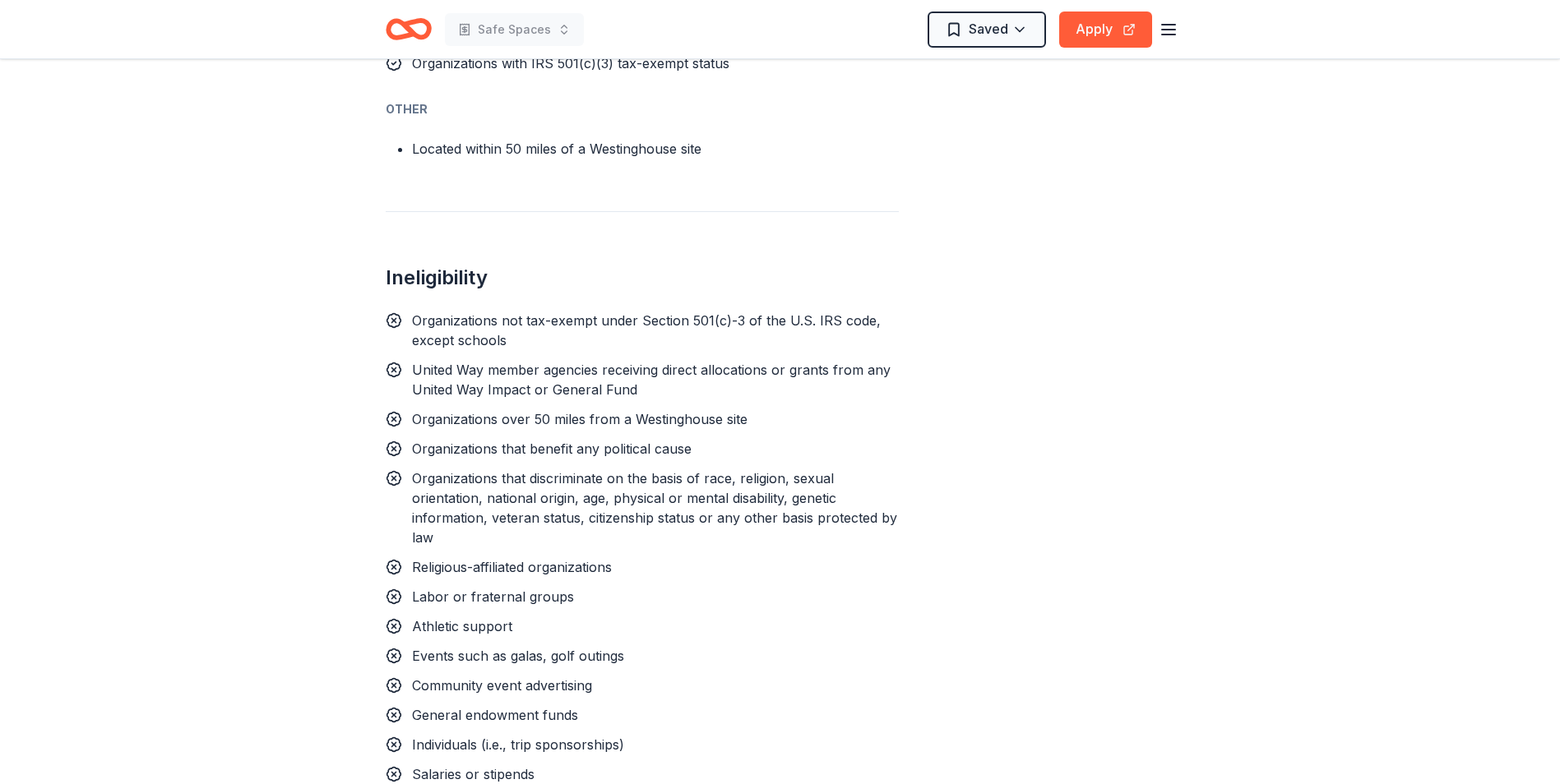
scroll to position [1233, 0]
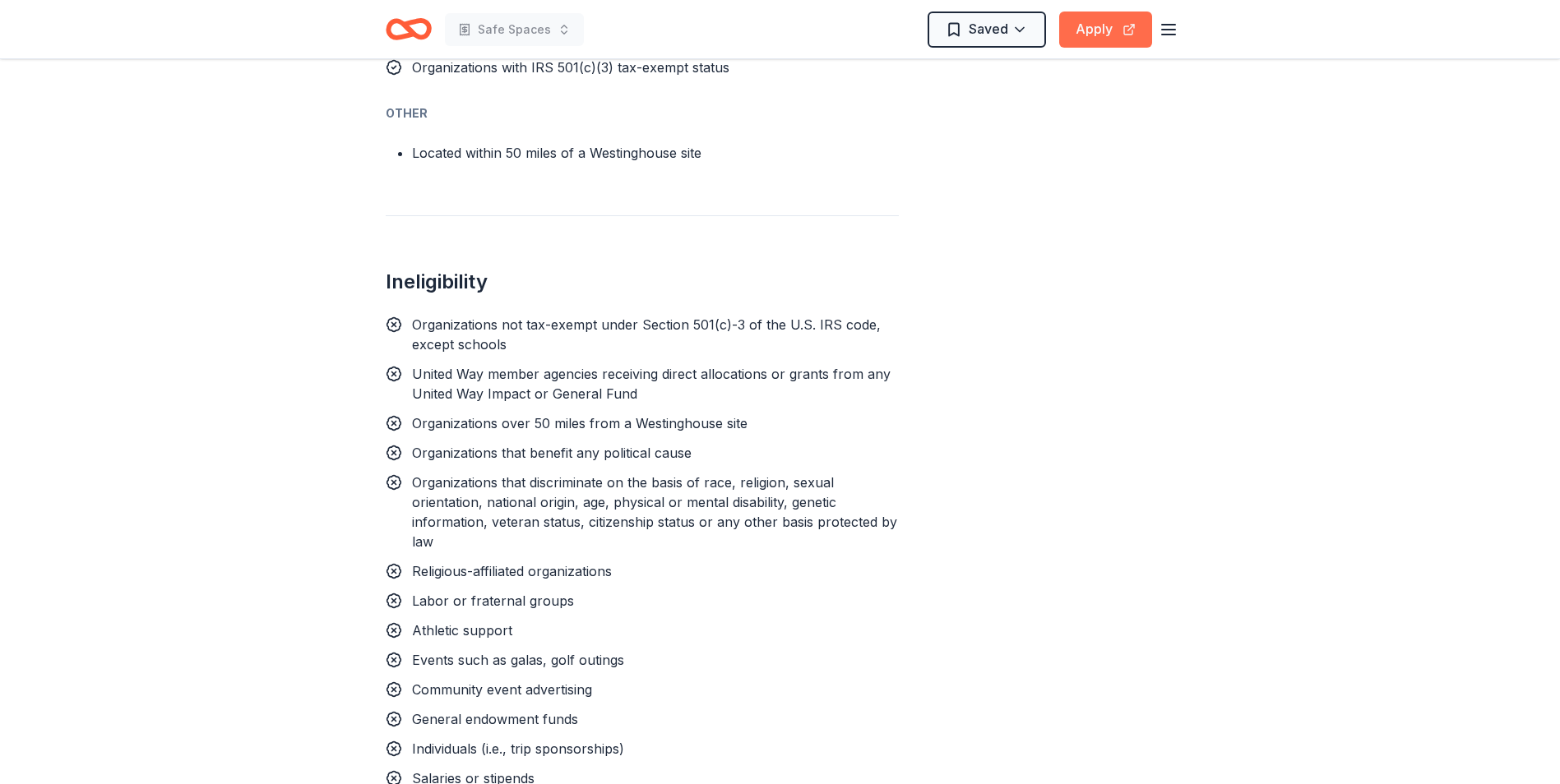
click at [1109, 32] on button "Apply" at bounding box center [1104, 30] width 93 height 36
